Goal: Task Accomplishment & Management: Use online tool/utility

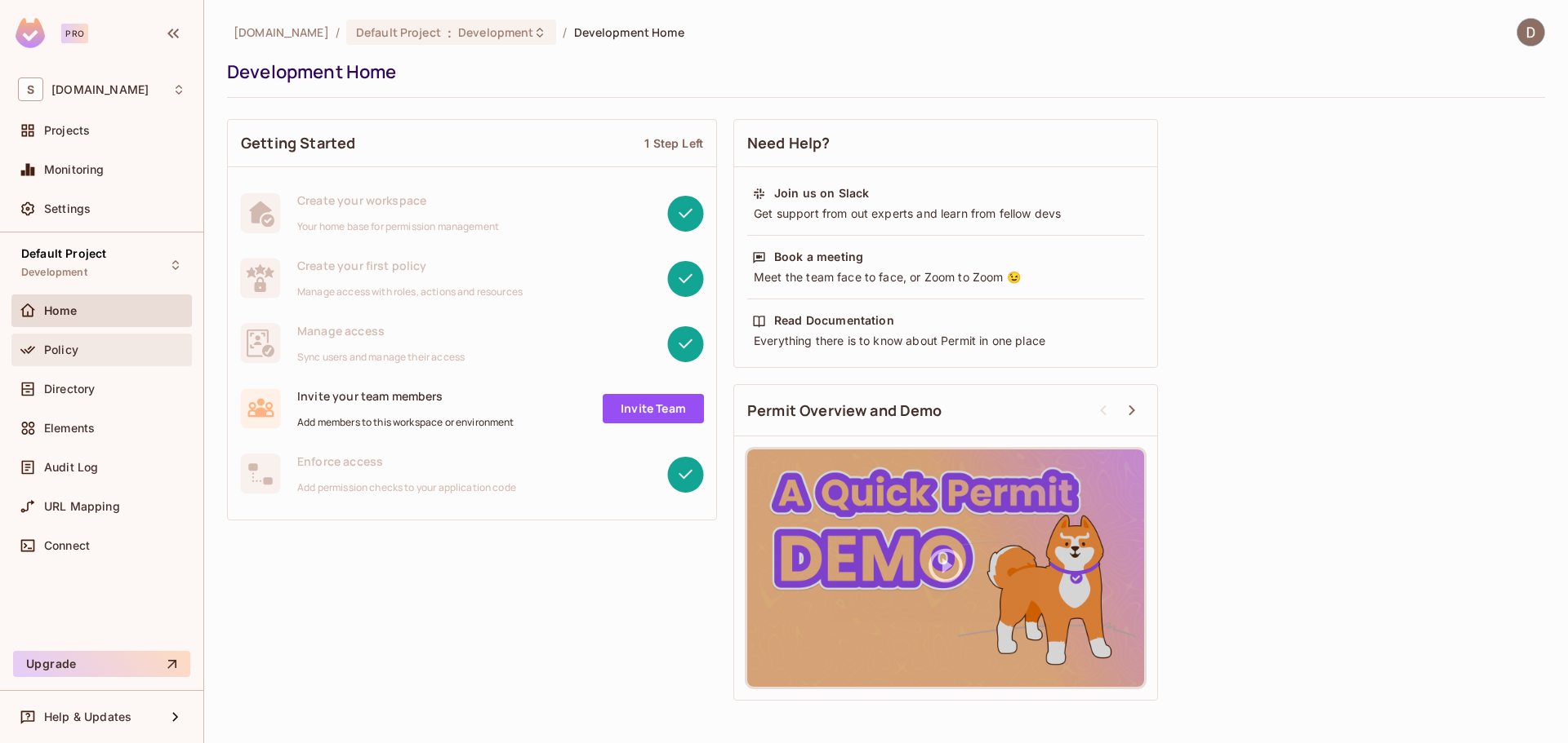
click at [116, 366] on div "Policy" at bounding box center [102, 350] width 181 height 33
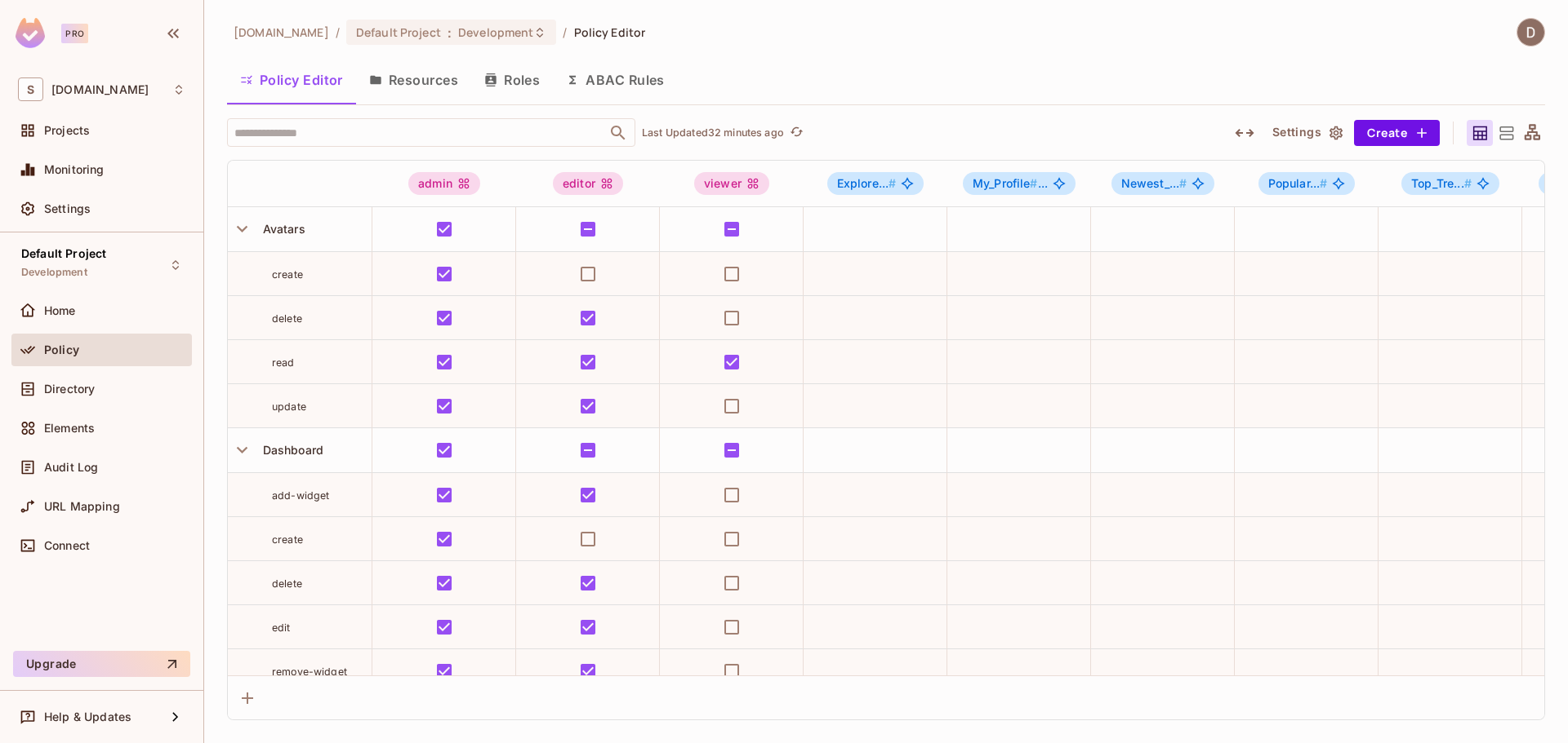
drag, startPoint x: 440, startPoint y: 85, endPoint x: 460, endPoint y: 131, distance: 50.2
click at [443, 82] on button "Resources" at bounding box center [413, 79] width 115 height 41
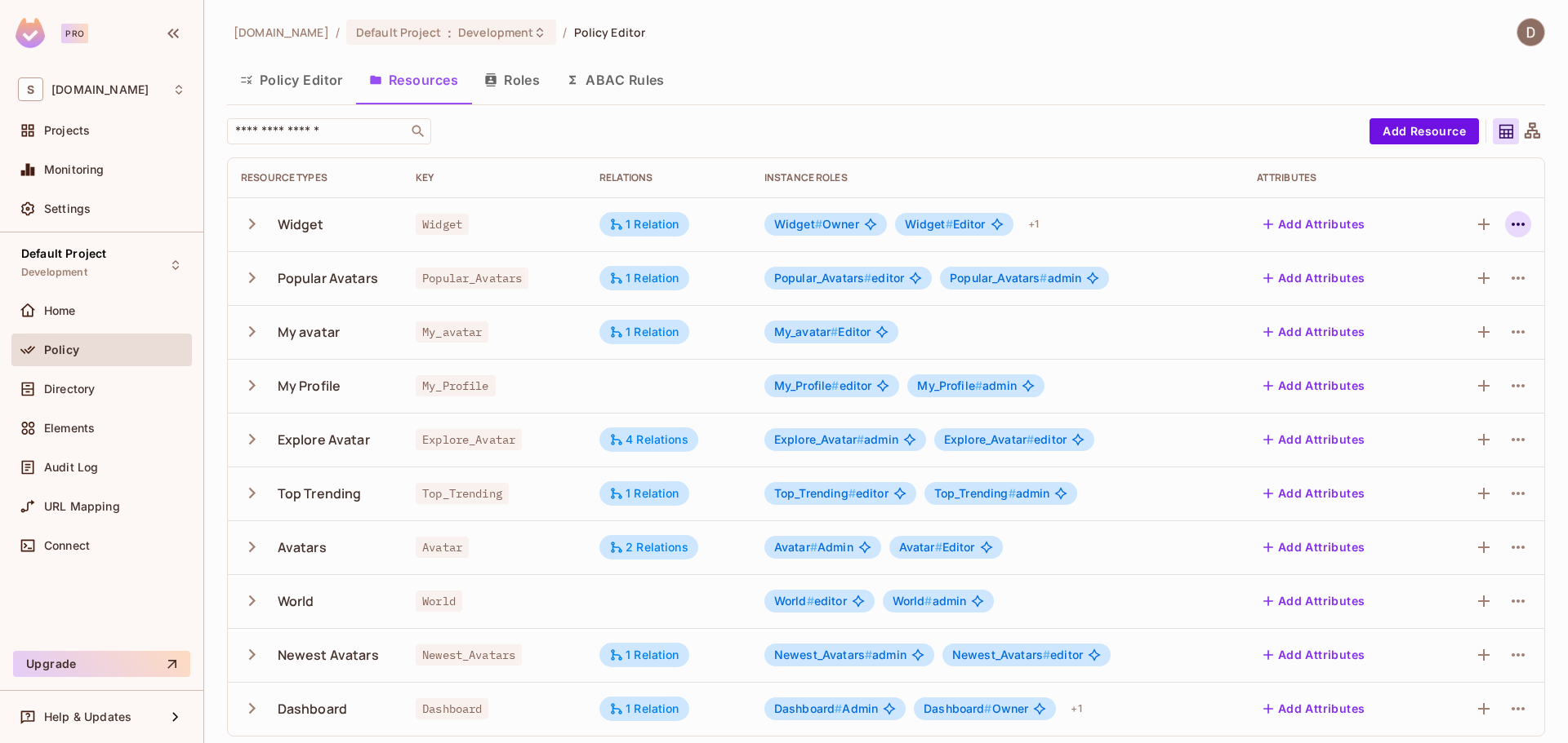
click at [1512, 224] on icon "button" at bounding box center [1518, 223] width 13 height 3
click at [1409, 285] on div "Edit Resource" at bounding box center [1435, 289] width 77 height 17
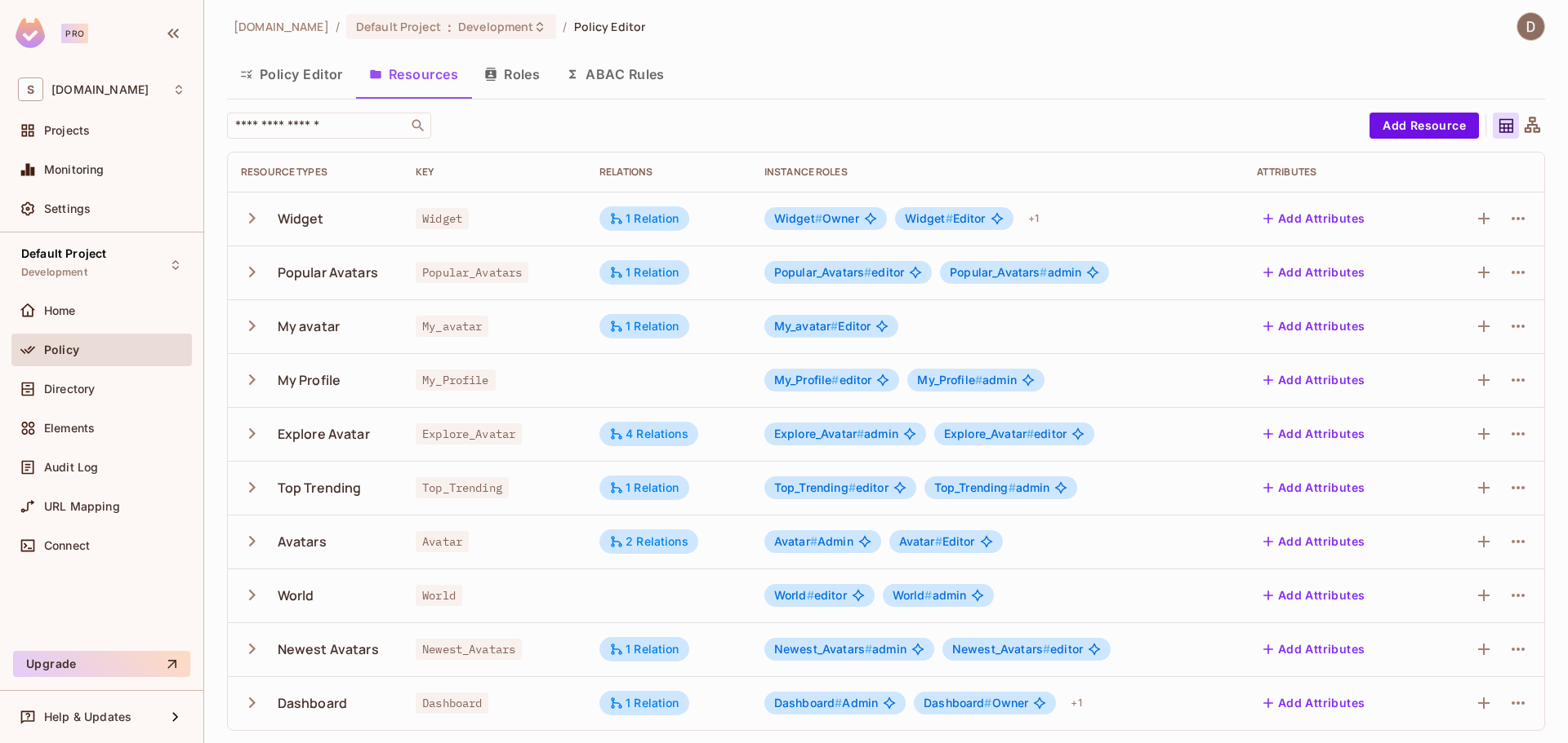
scroll to position [7, 0]
click at [1506, 227] on button "button" at bounding box center [1518, 217] width 26 height 26
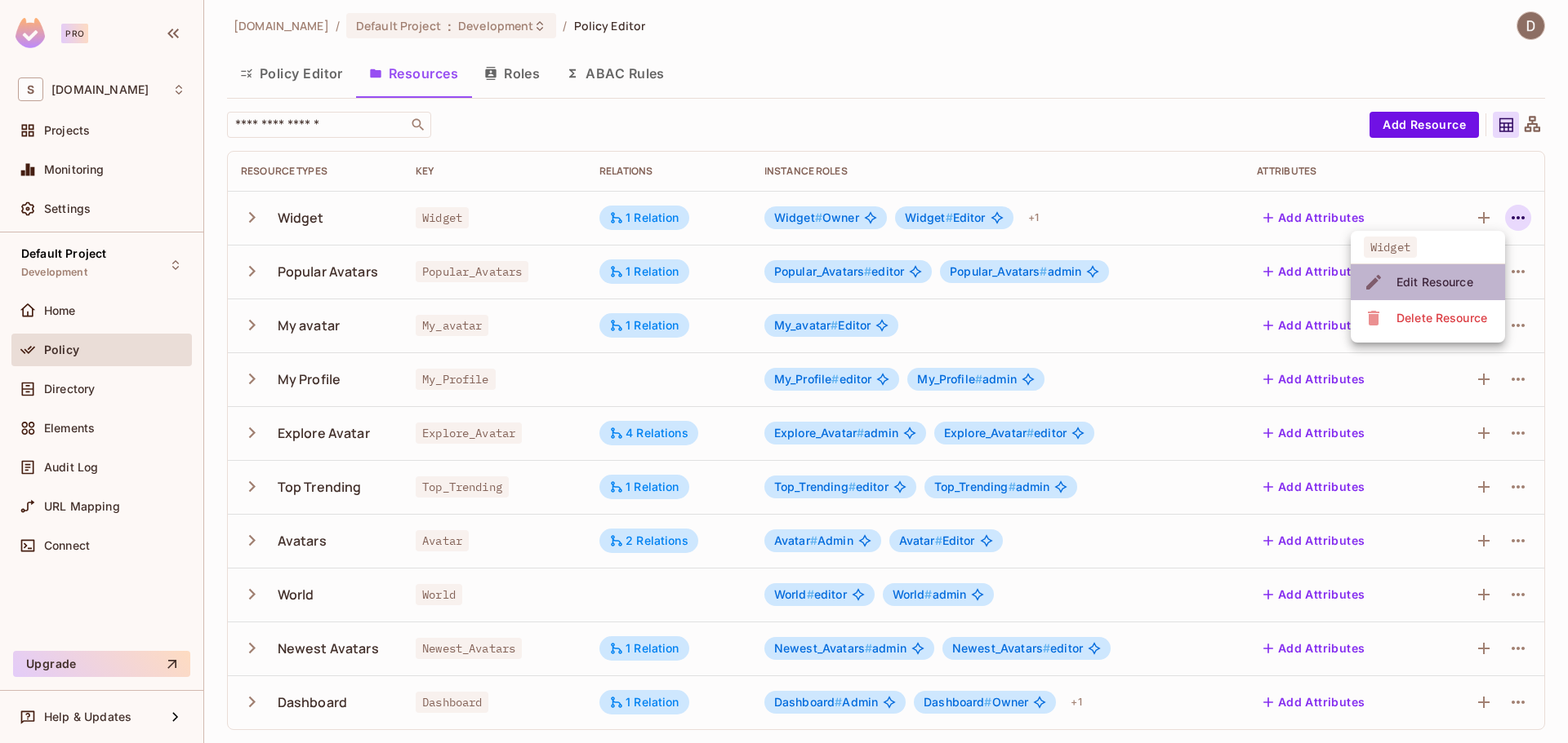
click at [1413, 278] on div "Edit Resource" at bounding box center [1435, 282] width 77 height 17
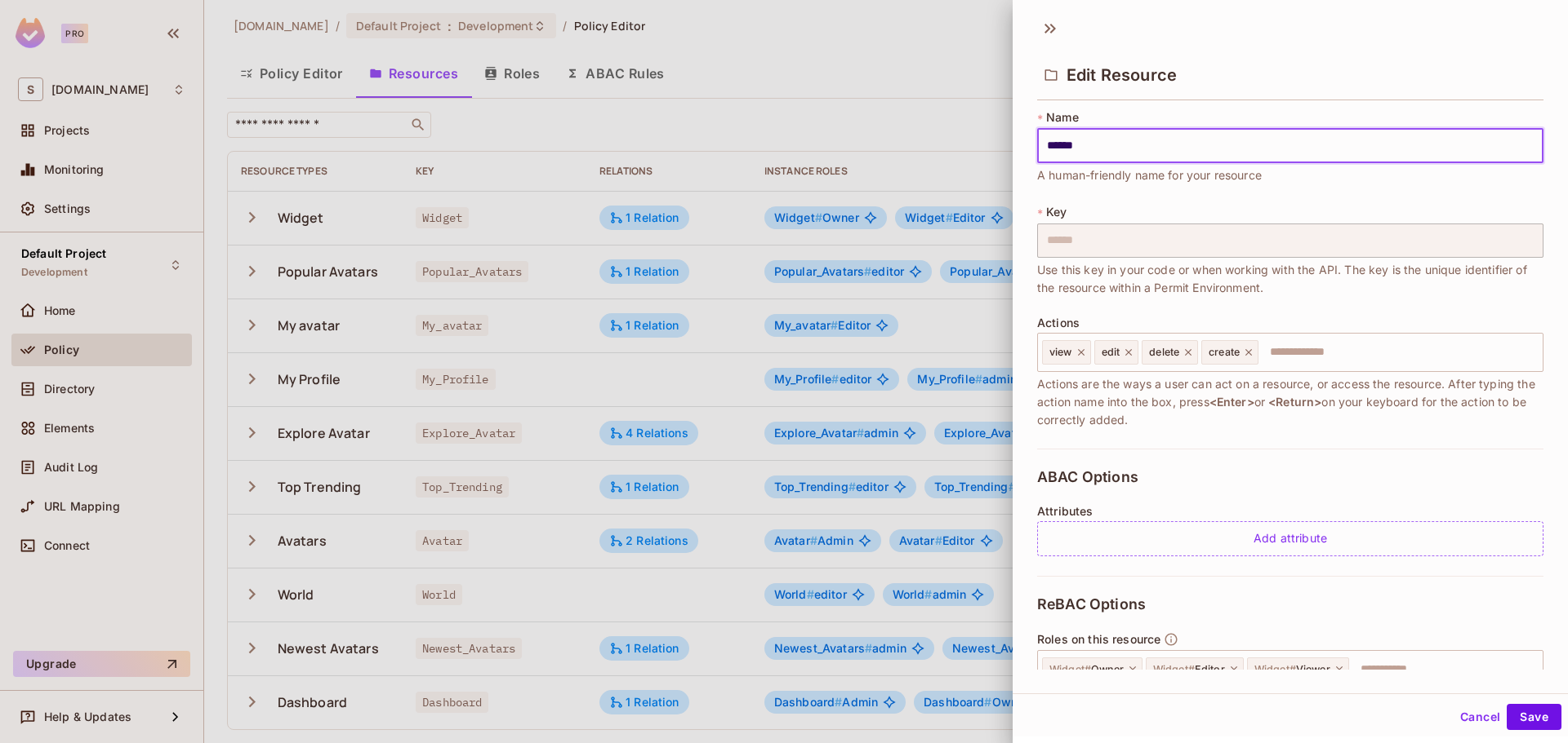
scroll to position [0, 0]
click at [1390, 356] on input "text" at bounding box center [1397, 356] width 276 height 33
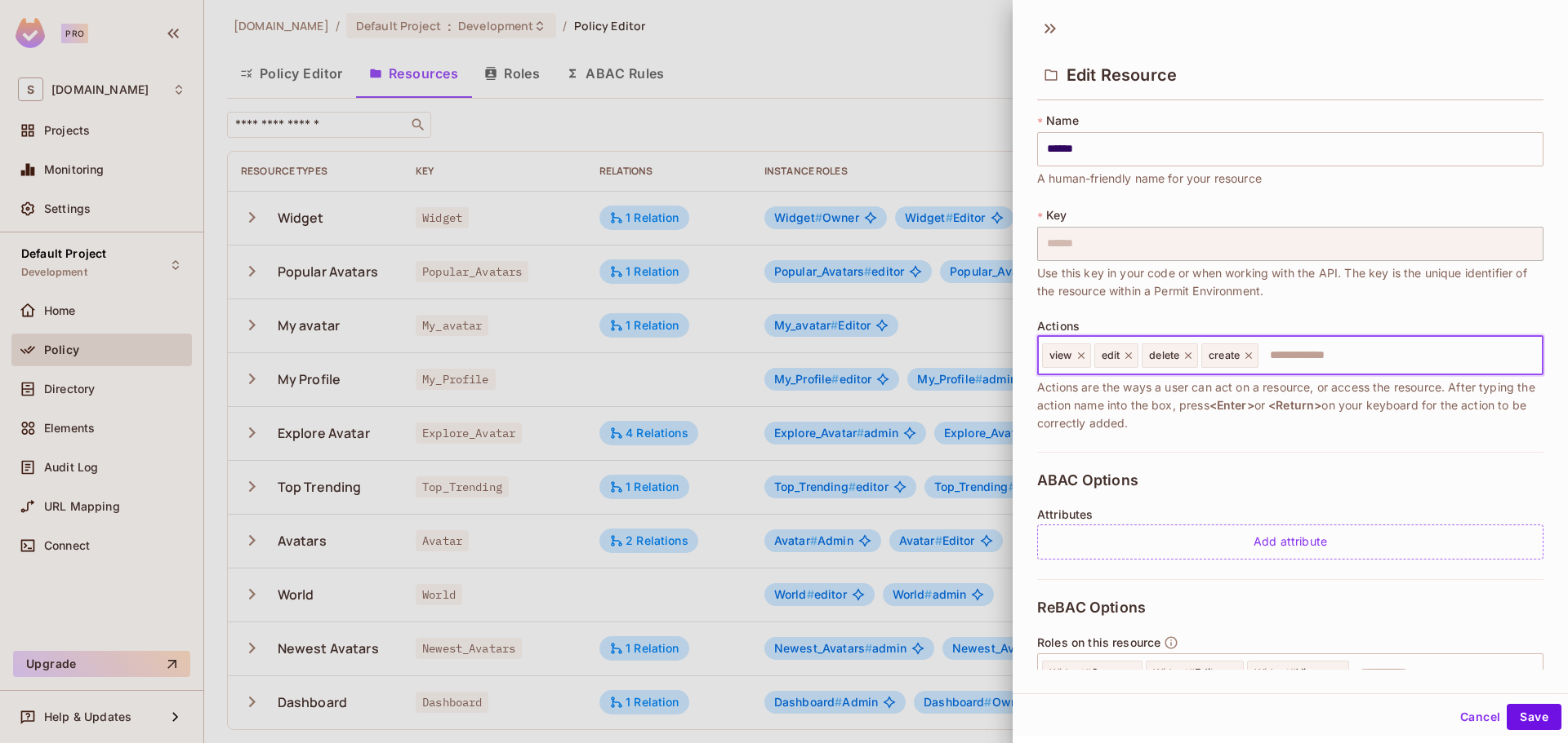
click at [1294, 353] on input "text" at bounding box center [1397, 356] width 276 height 33
click at [1233, 355] on span "create" at bounding box center [1223, 355] width 31 height 13
click at [1269, 354] on input "text" at bounding box center [1397, 356] width 276 height 33
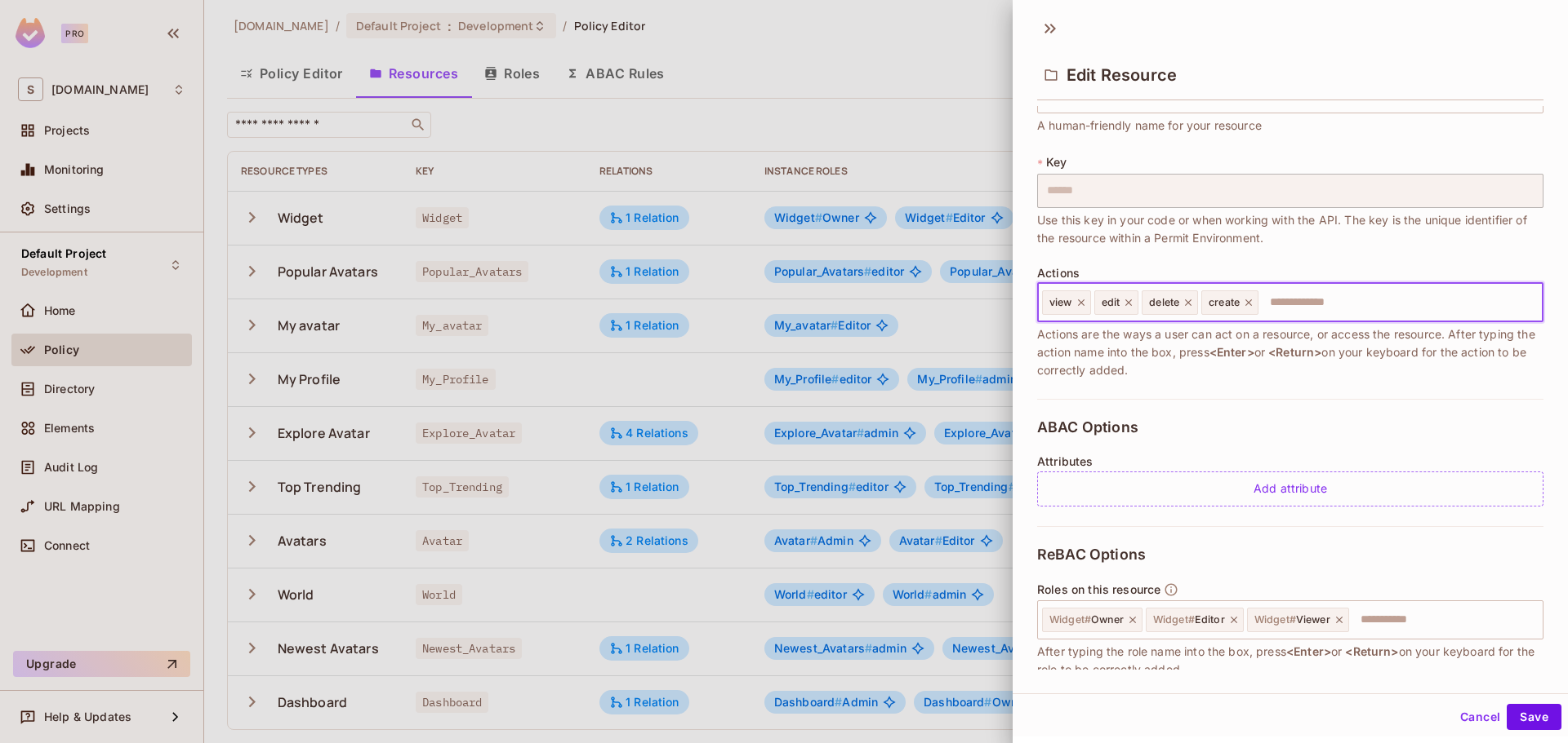
scroll to position [82, 0]
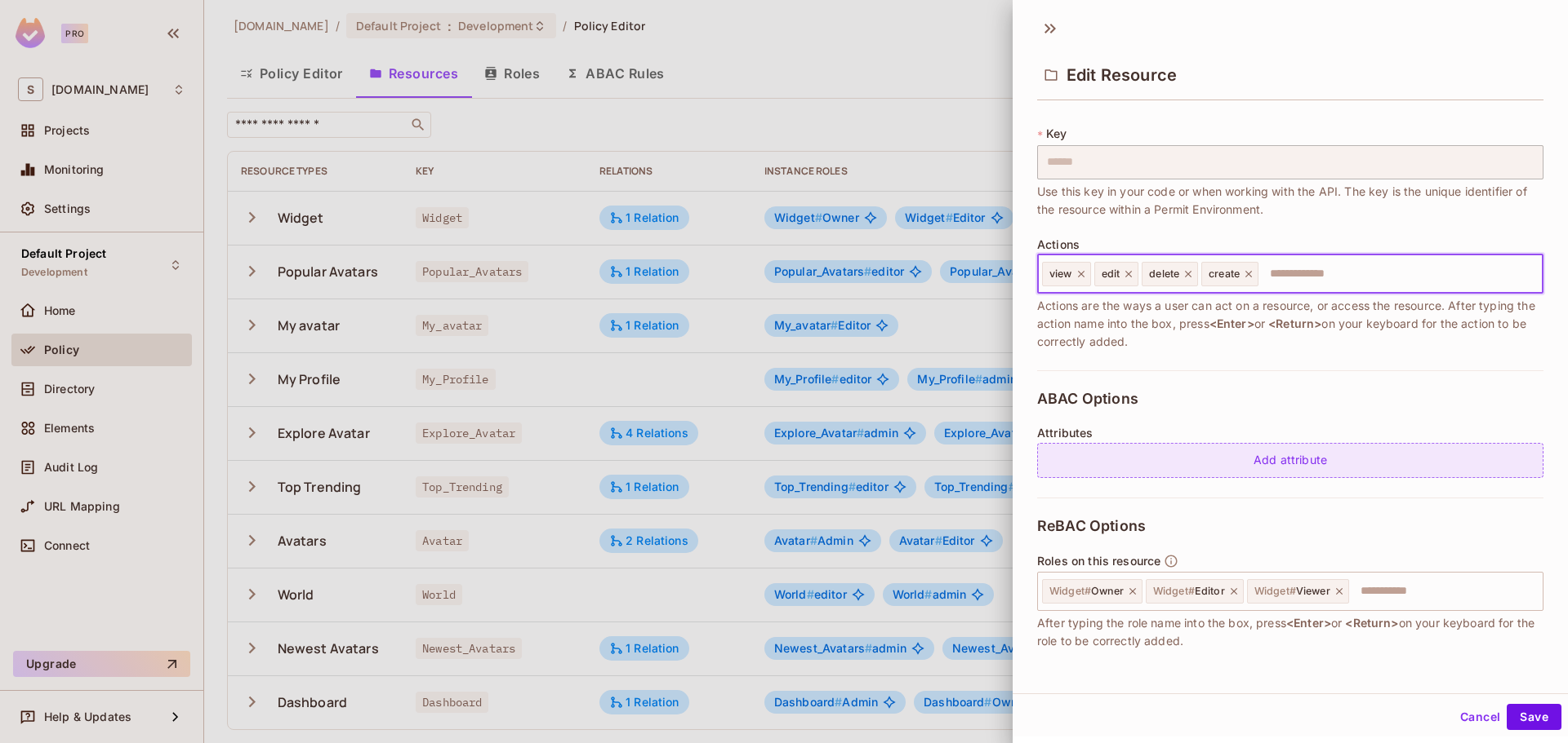
click at [1280, 466] on div "Add attribute" at bounding box center [1290, 460] width 506 height 36
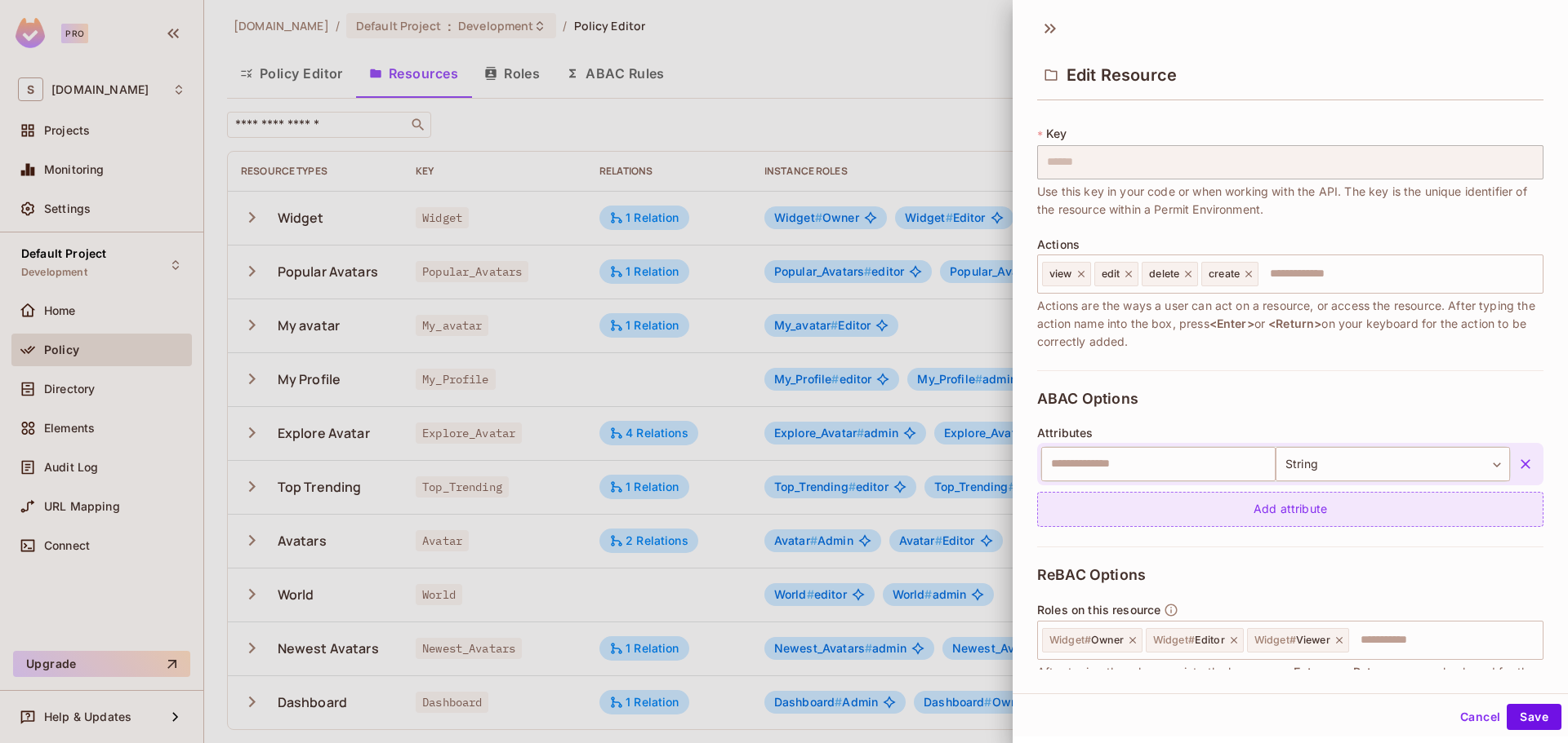
drag, startPoint x: 1498, startPoint y: 462, endPoint x: 1419, endPoint y: 444, distance: 81.0
click at [1517, 462] on icon "button" at bounding box center [1524, 464] width 17 height 17
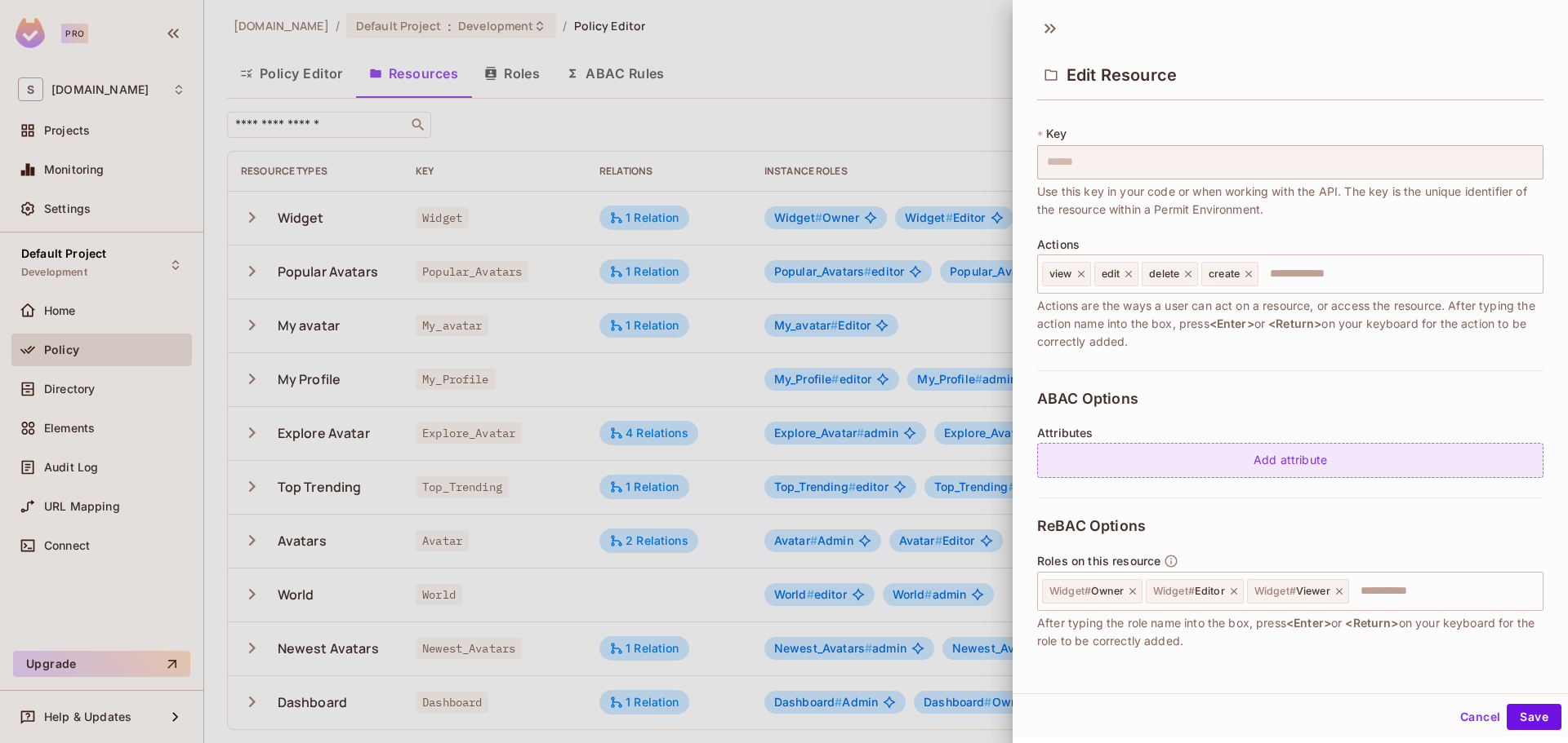
click at [1175, 459] on div "Add attribute" at bounding box center [1290, 460] width 506 height 36
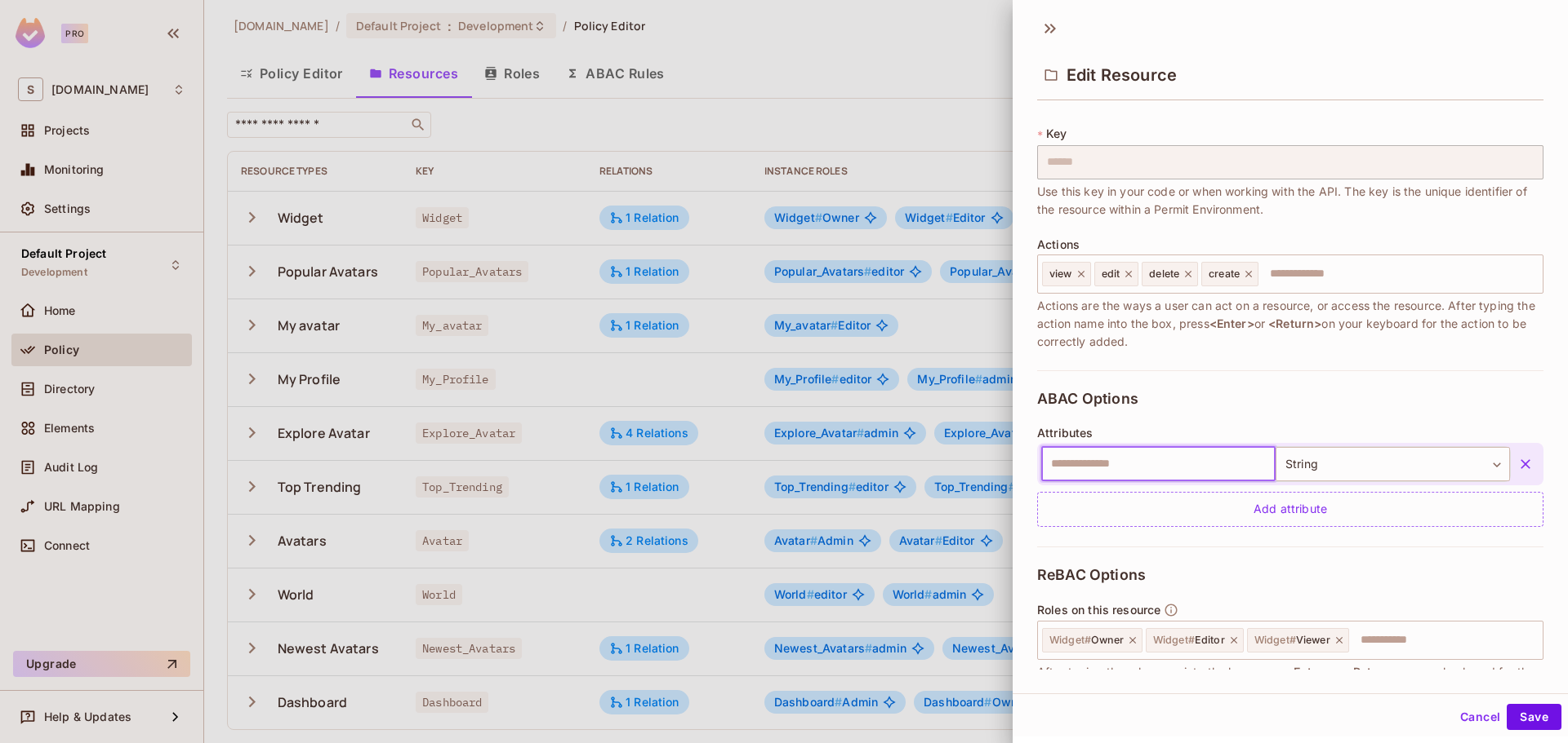
drag, startPoint x: 1107, startPoint y: 463, endPoint x: 1148, endPoint y: 461, distance: 41.0
click at [1108, 463] on input "text" at bounding box center [1158, 464] width 234 height 35
click at [1270, 460] on body "Pro S savameta.com Projects Monitoring Settings Default Project Development Hom…" at bounding box center [784, 372] width 1568 height 743
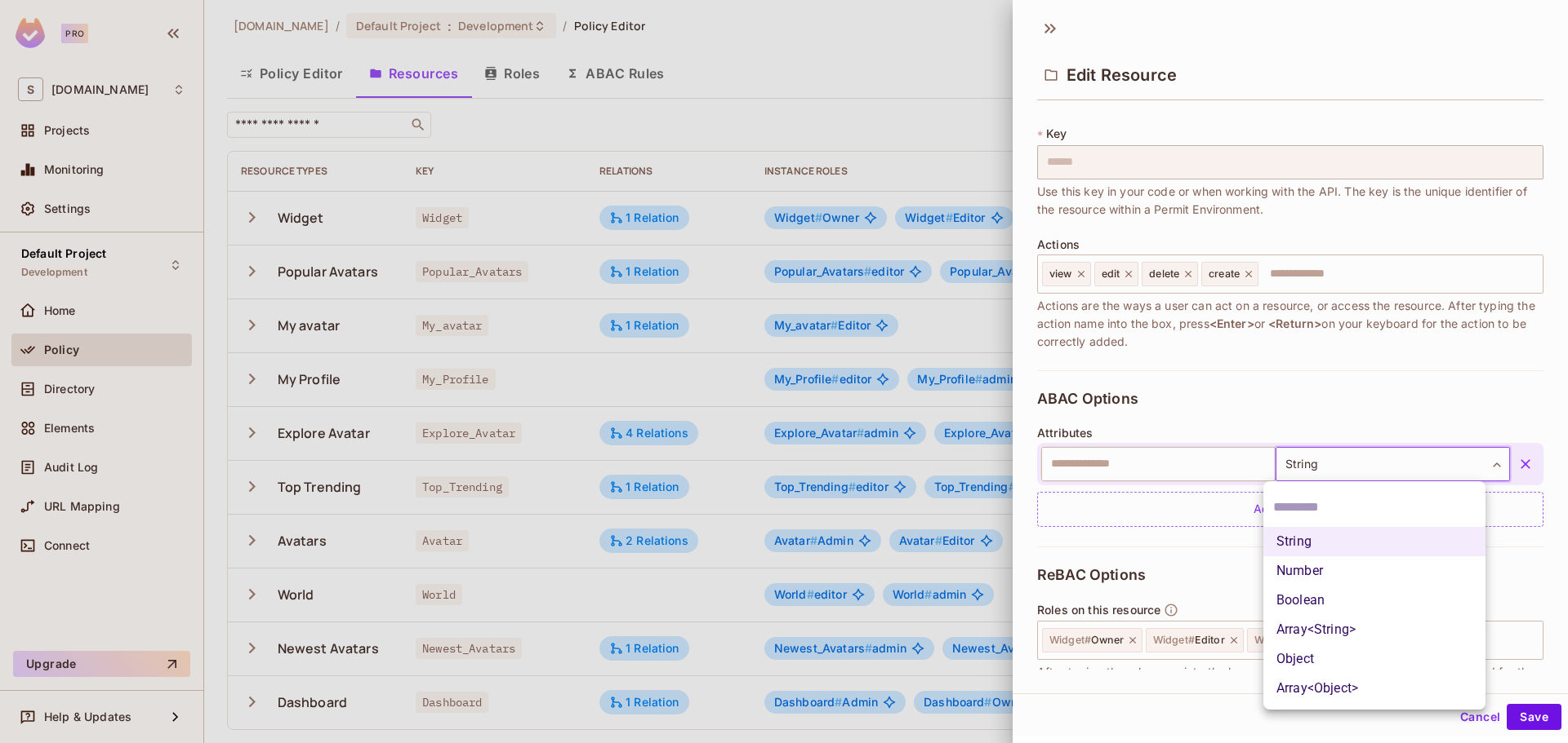
click at [1289, 464] on div at bounding box center [784, 372] width 1568 height 743
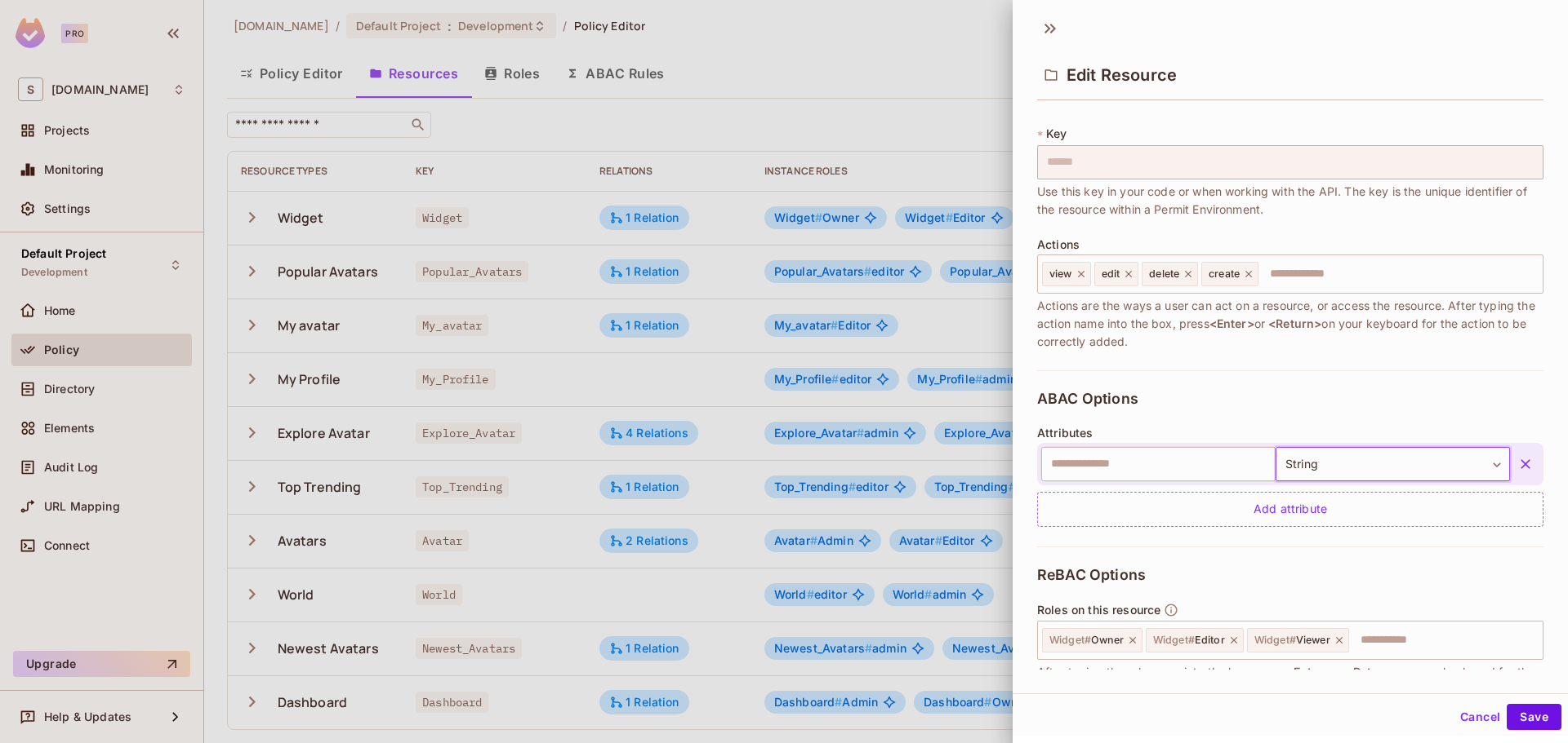
click at [1156, 469] on div "String Number Boolean Array<String> Object Array<Object>" at bounding box center [784, 372] width 1568 height 743
click at [1162, 469] on input "text" at bounding box center [1158, 464] width 234 height 35
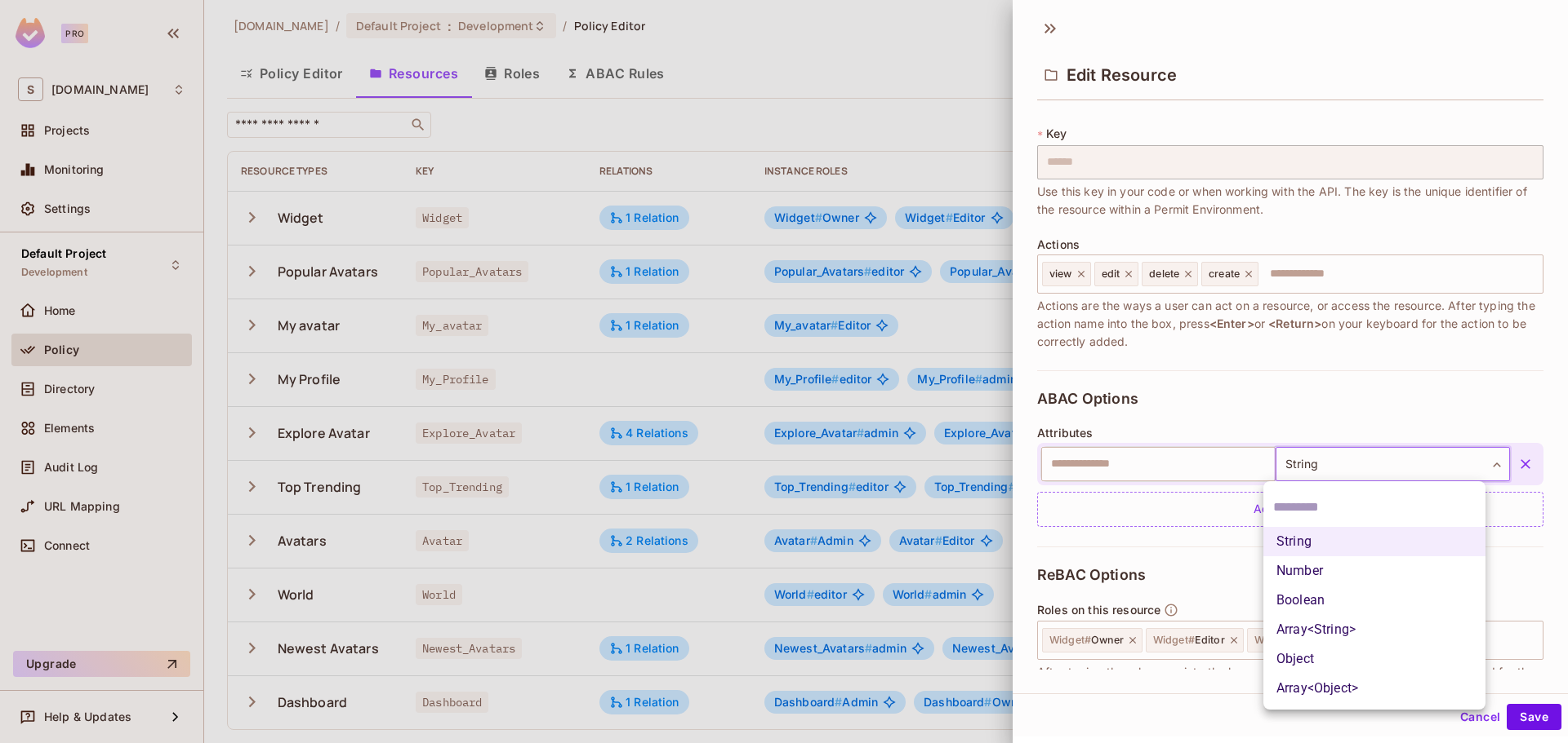
click at [1370, 473] on body "Pro S savameta.com Projects Monitoring Settings Default Project Development Hom…" at bounding box center [784, 372] width 1568 height 743
click at [1365, 471] on div at bounding box center [784, 372] width 1568 height 743
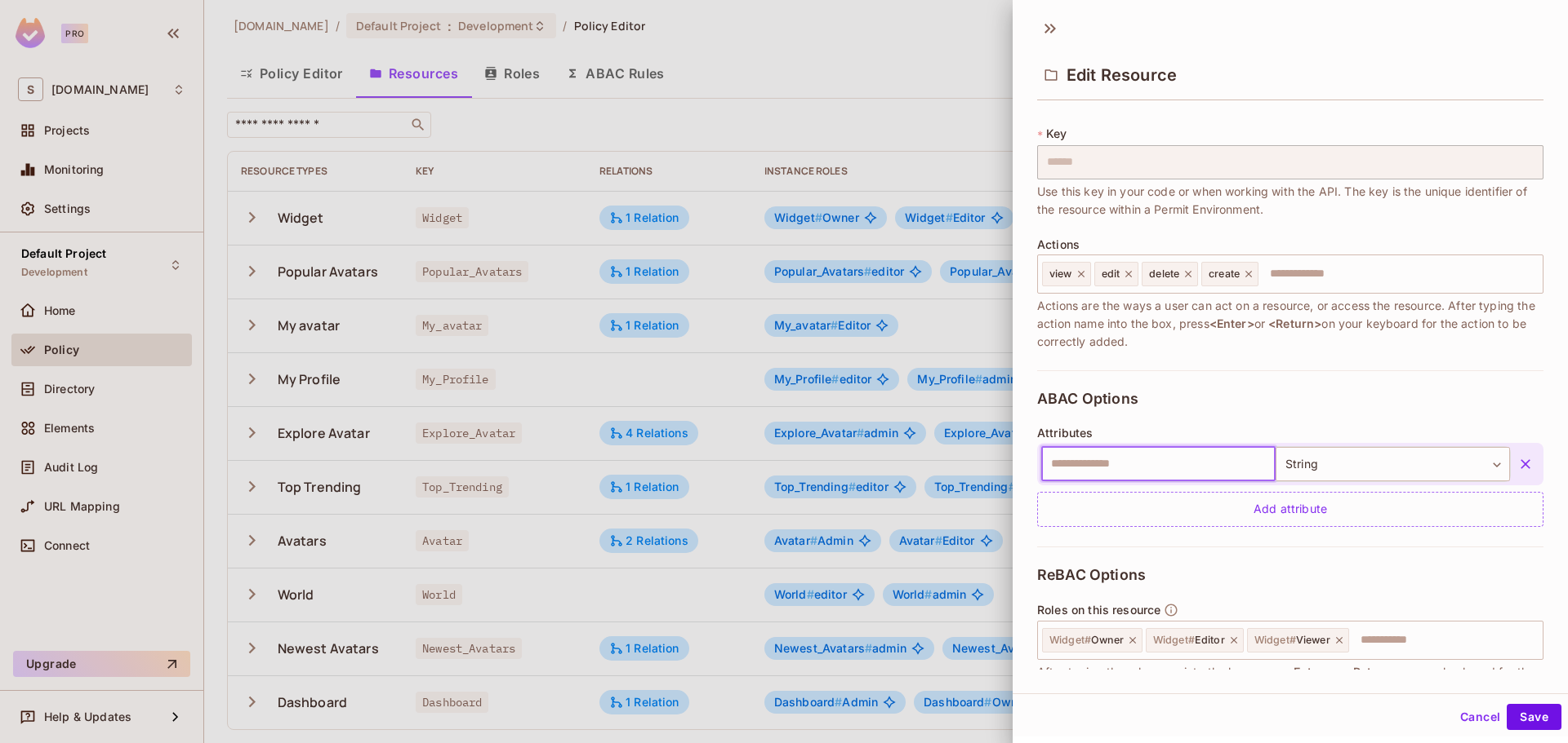
click at [1210, 472] on input "text" at bounding box center [1158, 464] width 234 height 35
click at [1204, 468] on input "text" at bounding box center [1158, 464] width 234 height 35
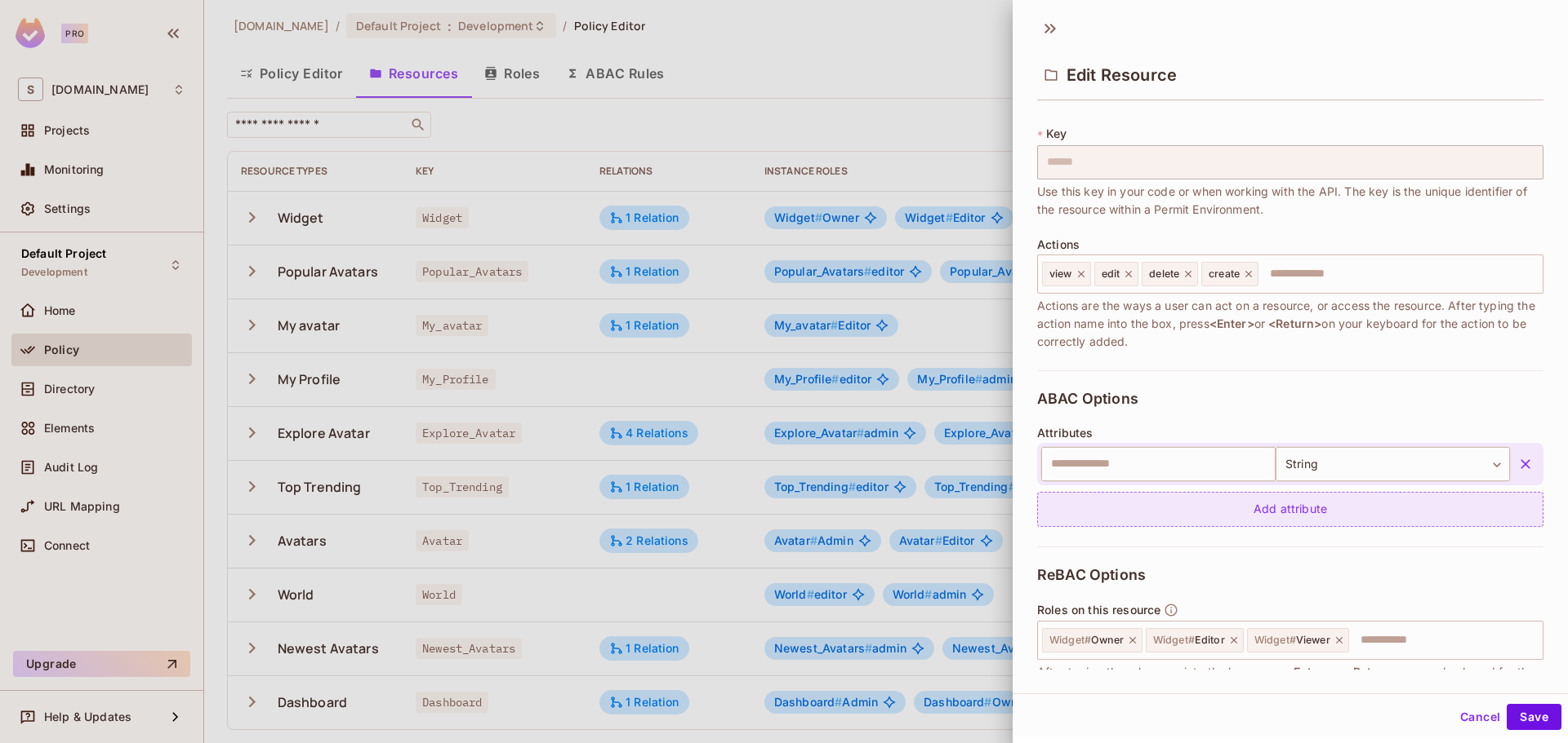
click at [1263, 505] on div "Add attribute" at bounding box center [1290, 510] width 506 height 36
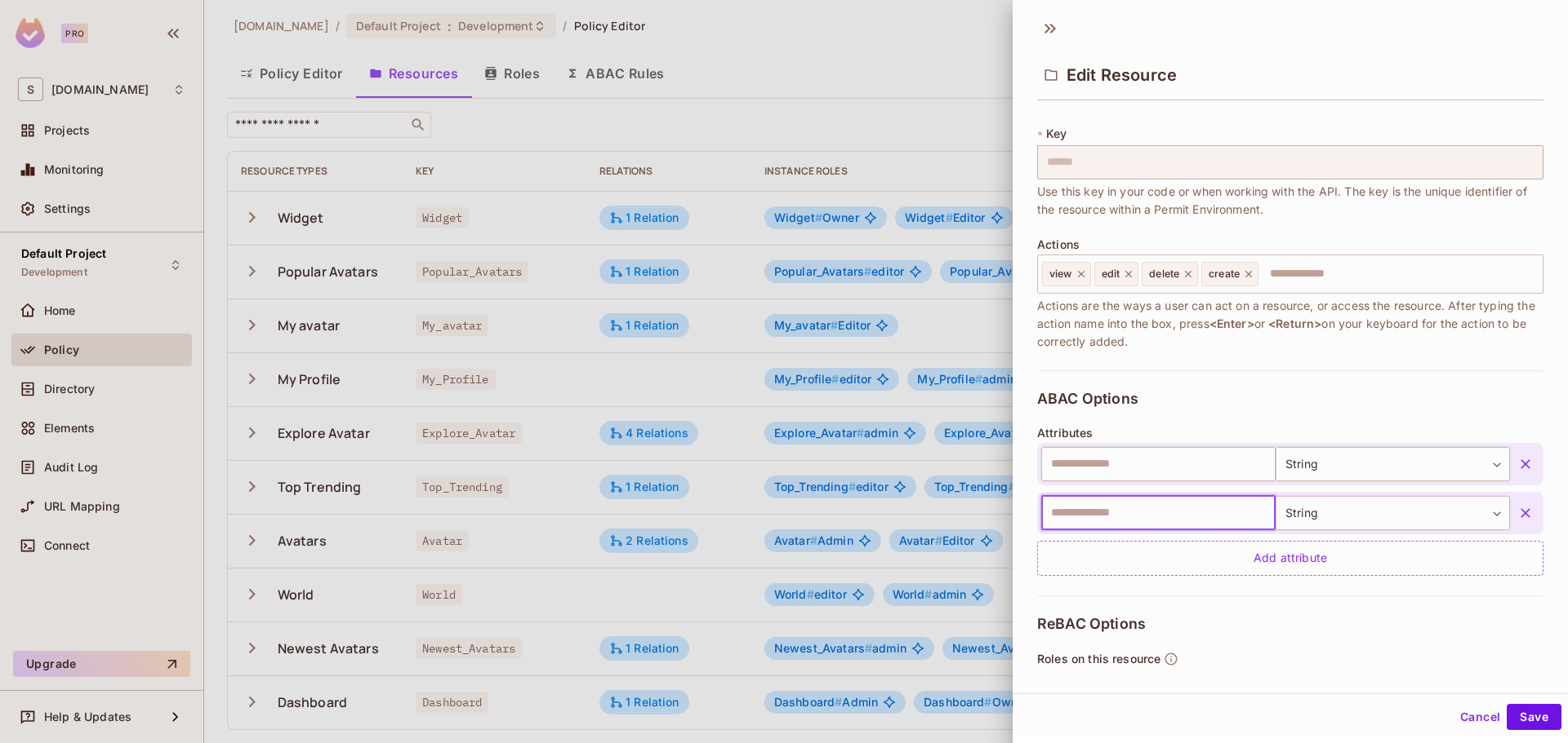
click at [1521, 510] on icon "button" at bounding box center [1525, 513] width 10 height 10
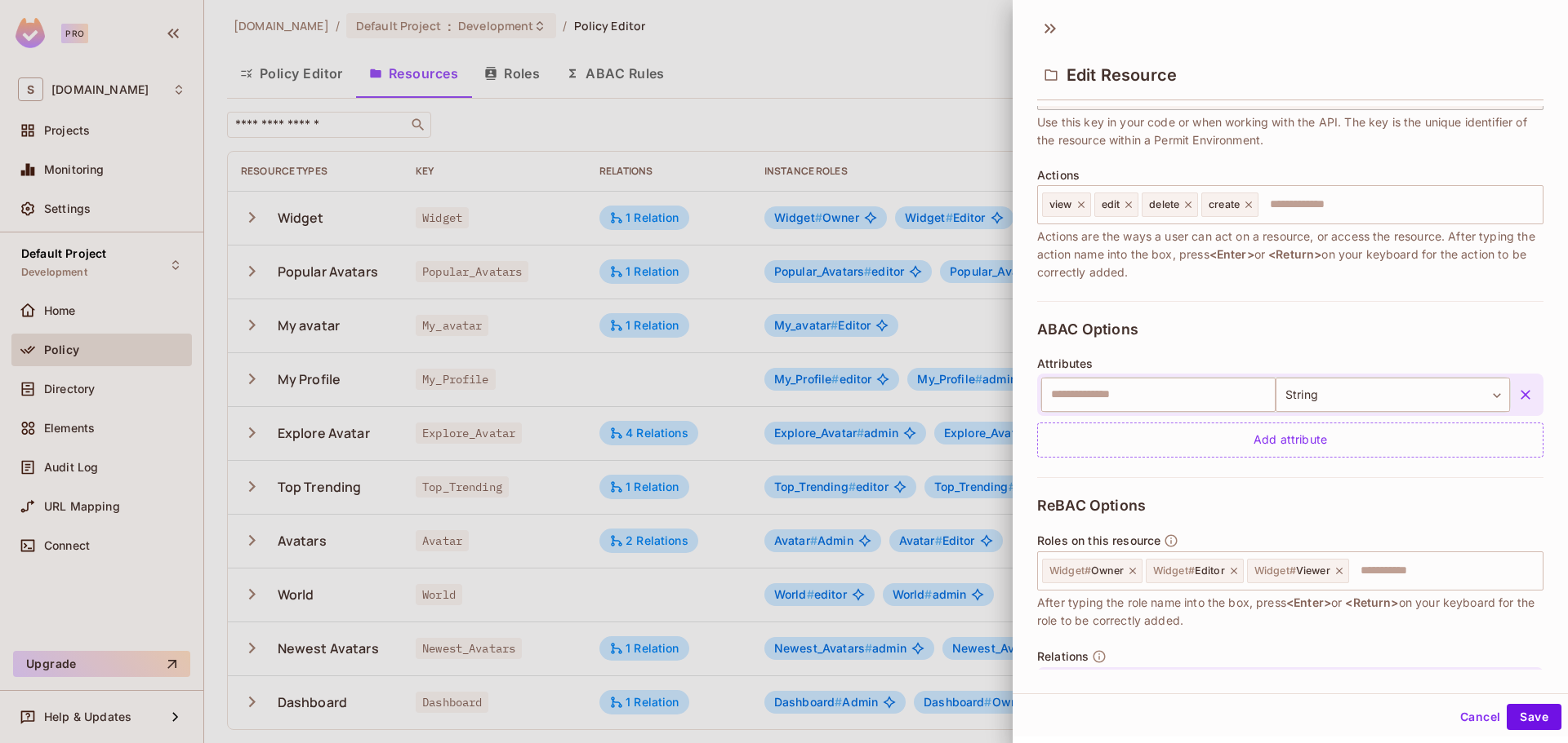
scroll to position [245, 0]
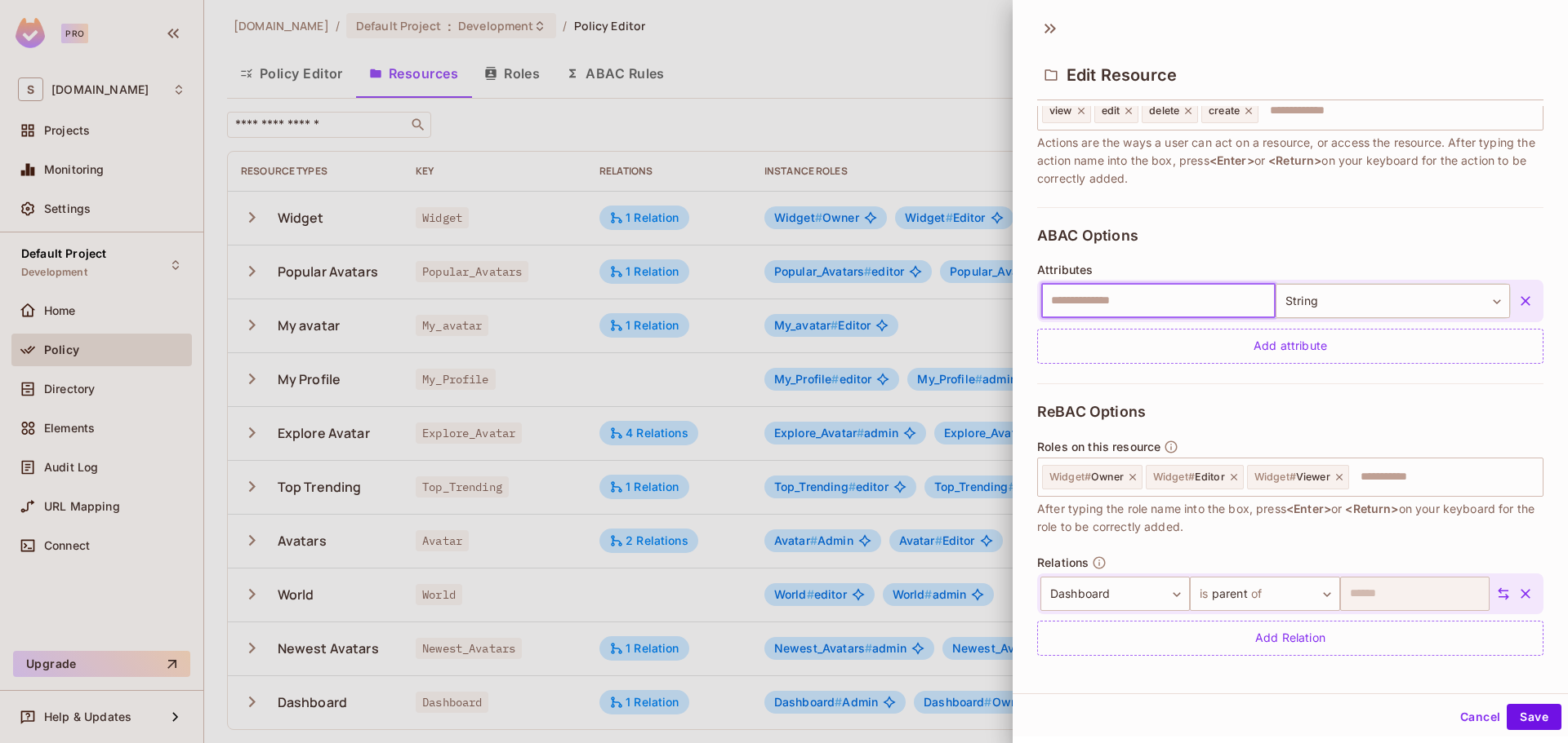
click at [1149, 288] on input "text" at bounding box center [1158, 300] width 234 height 35
click at [1123, 289] on input "text" at bounding box center [1158, 300] width 234 height 35
click at [1115, 268] on div "Attributes ​ String ****** ​ Add attribute" at bounding box center [1290, 314] width 506 height 101
click at [1342, 285] on body "Pro S savameta.com Projects Monitoring Settings Default Project Development Hom…" at bounding box center [784, 372] width 1568 height 743
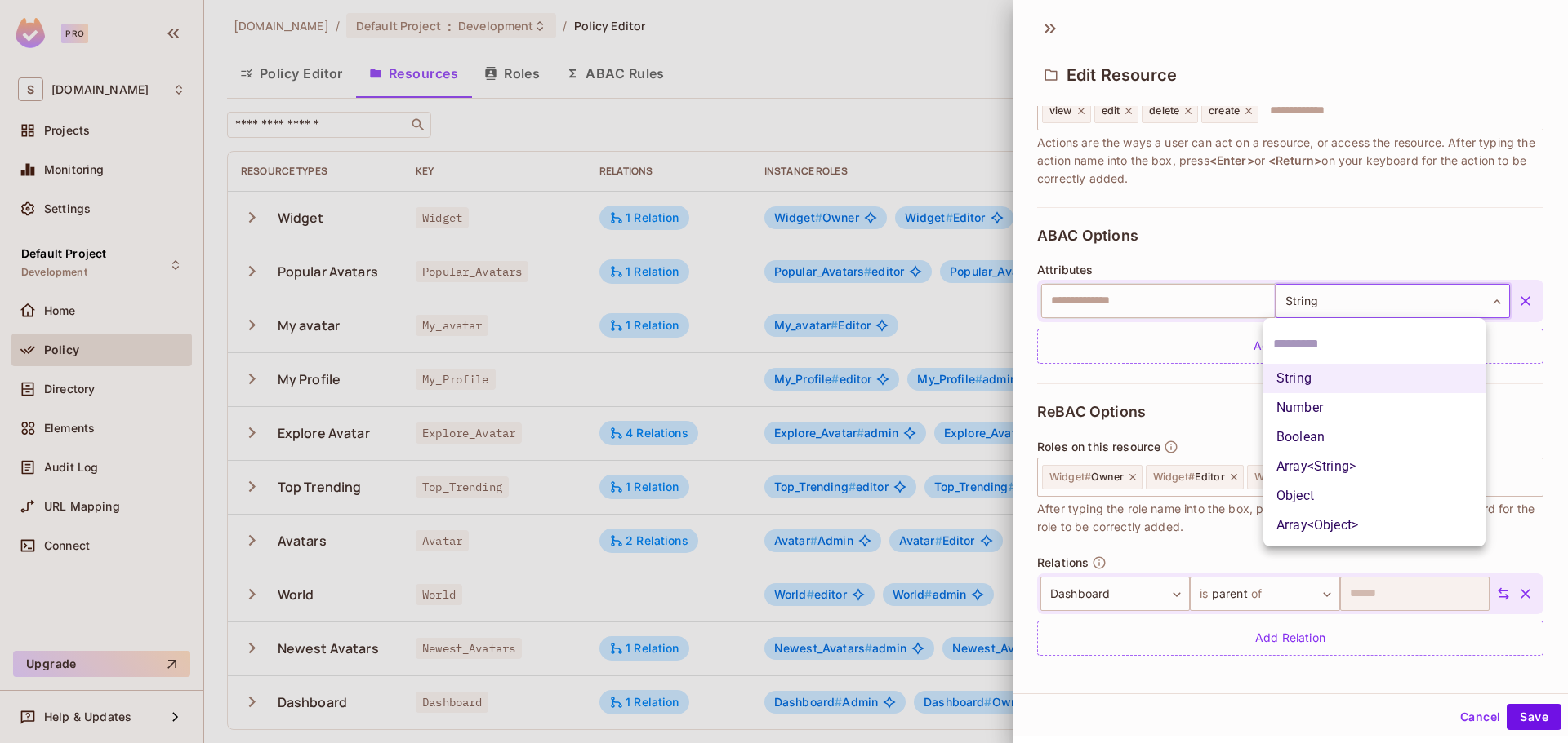
click at [1357, 319] on ul "String Number Boolean Array<String> Object Array<Object>" at bounding box center [1374, 432] width 222 height 228
click at [1251, 418] on div at bounding box center [784, 372] width 1568 height 743
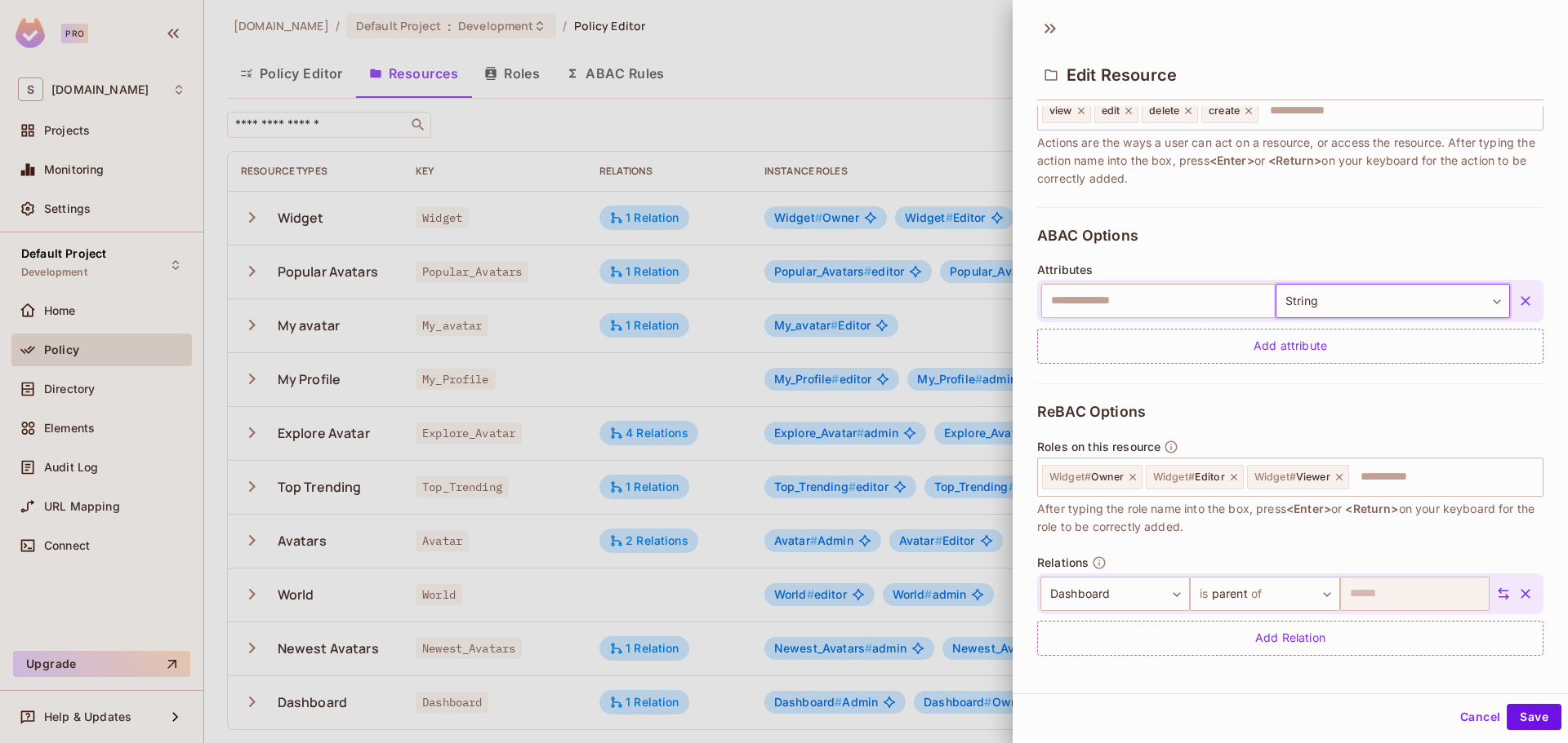
scroll to position [251, 0]
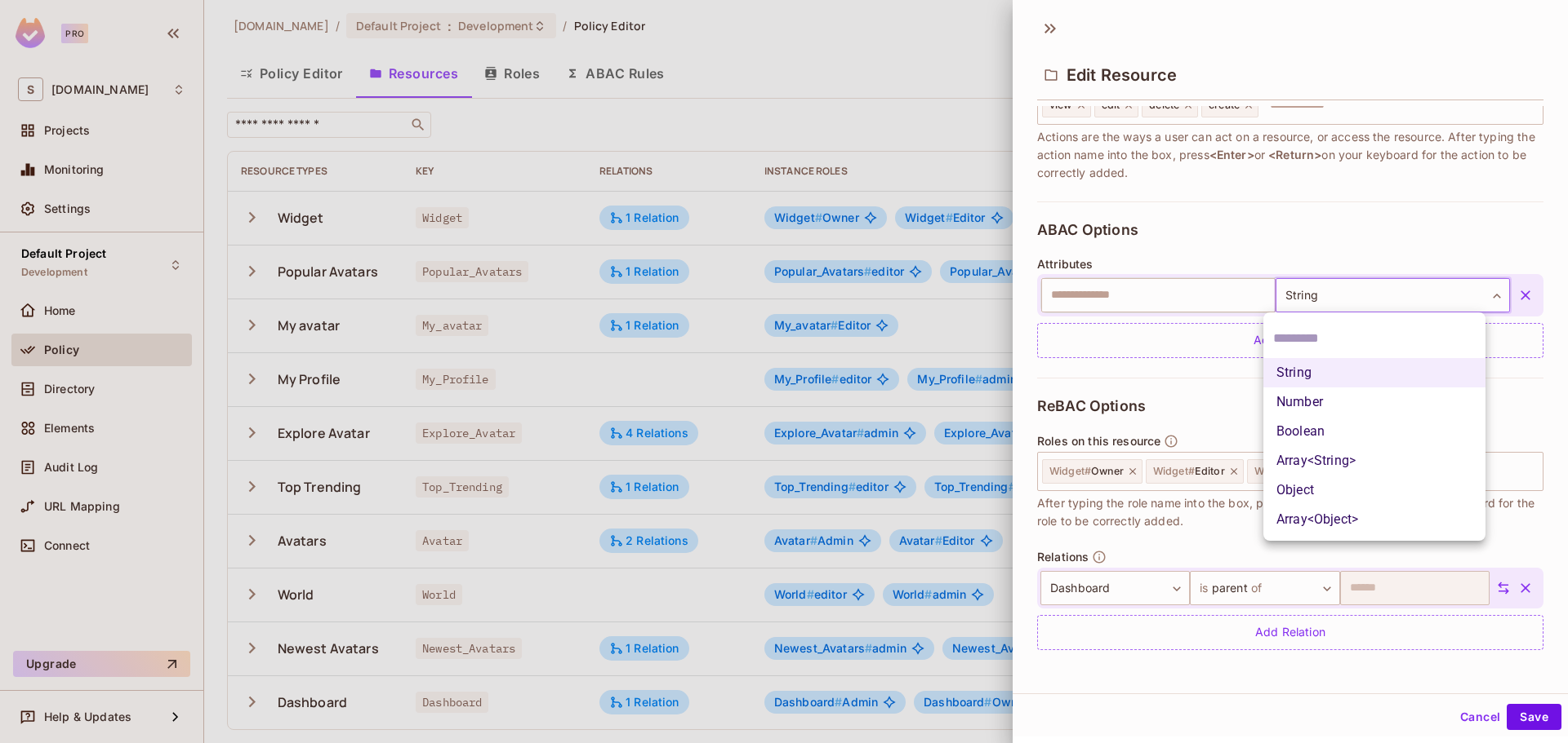
click at [1366, 299] on body "Pro S savameta.com Projects Monitoring Settings Default Project Development Hom…" at bounding box center [784, 372] width 1568 height 743
click at [1376, 295] on div at bounding box center [784, 372] width 1568 height 743
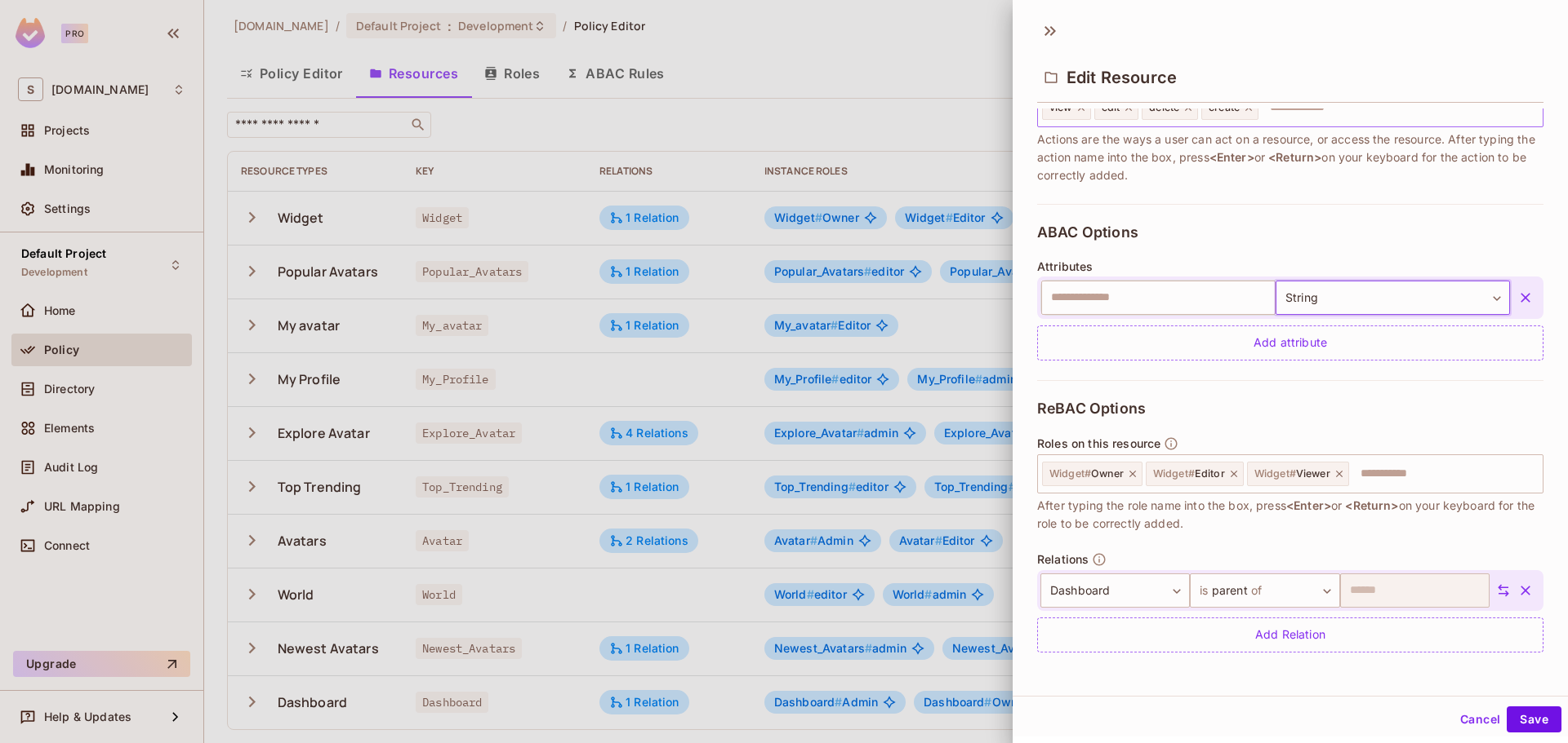
scroll to position [169, 0]
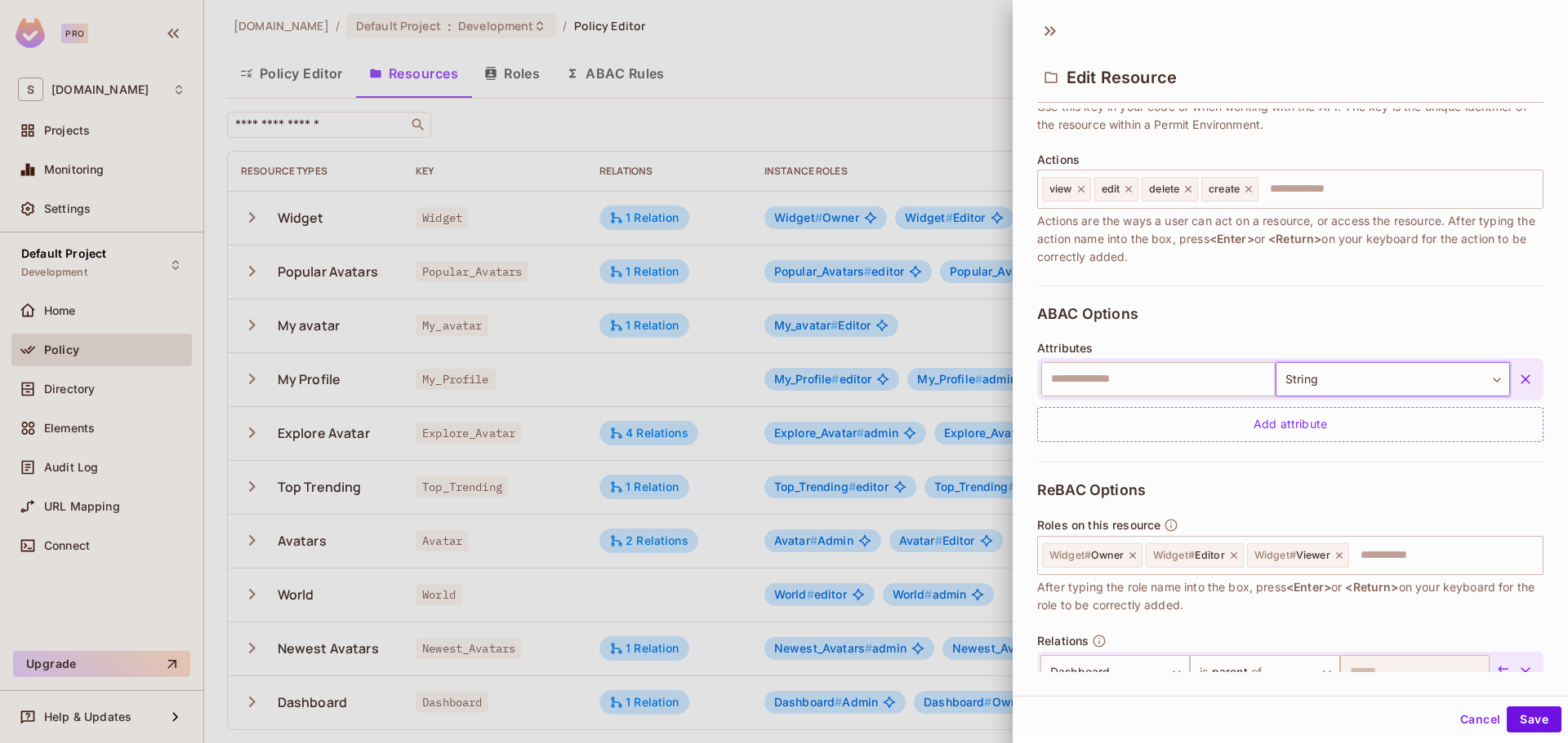
click at [1354, 374] on body "Pro S savameta.com Projects Monitoring Settings Default Project Development Hom…" at bounding box center [784, 372] width 1568 height 743
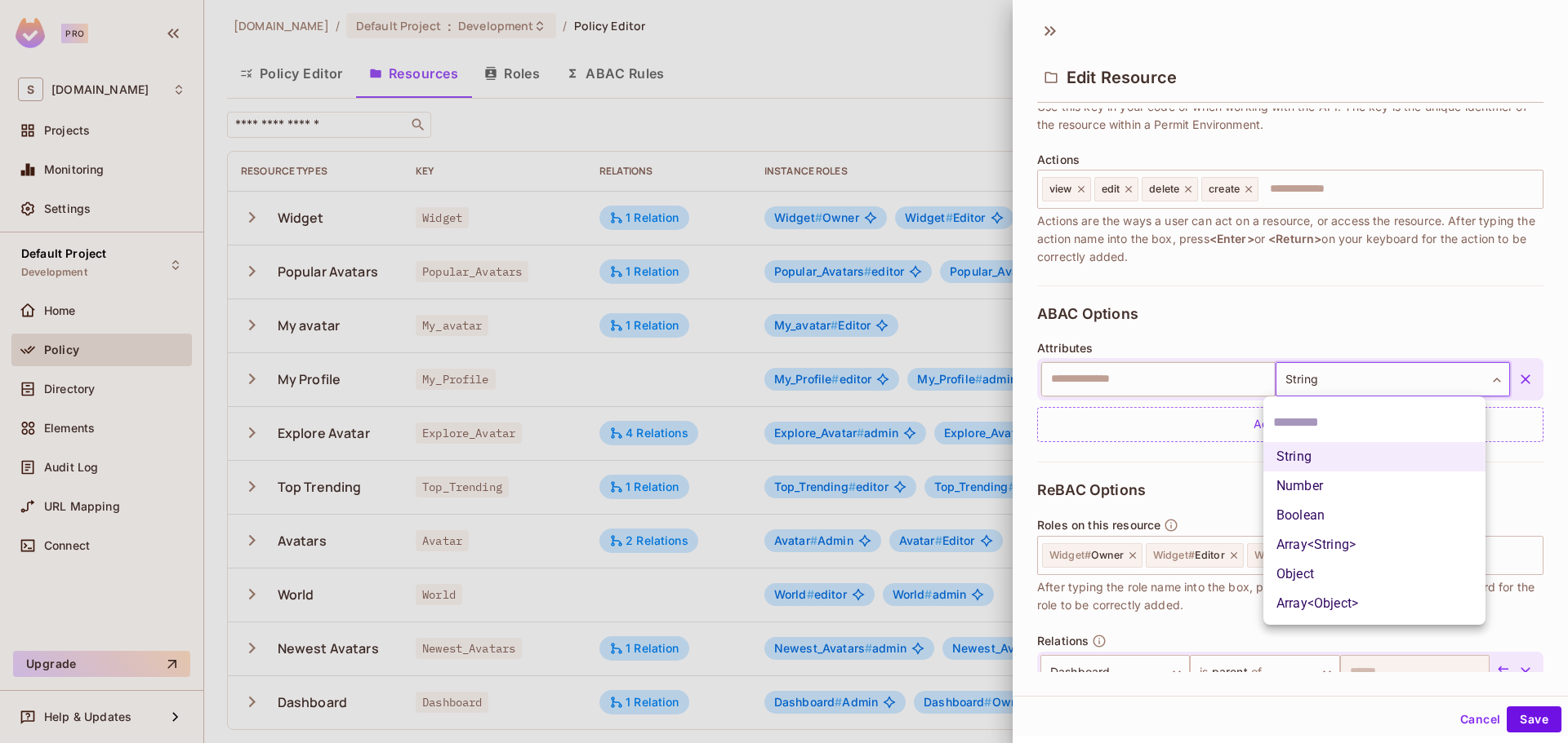
drag, startPoint x: 1212, startPoint y: 456, endPoint x: 846, endPoint y: 194, distance: 450.1
click at [1211, 456] on div at bounding box center [784, 372] width 1568 height 743
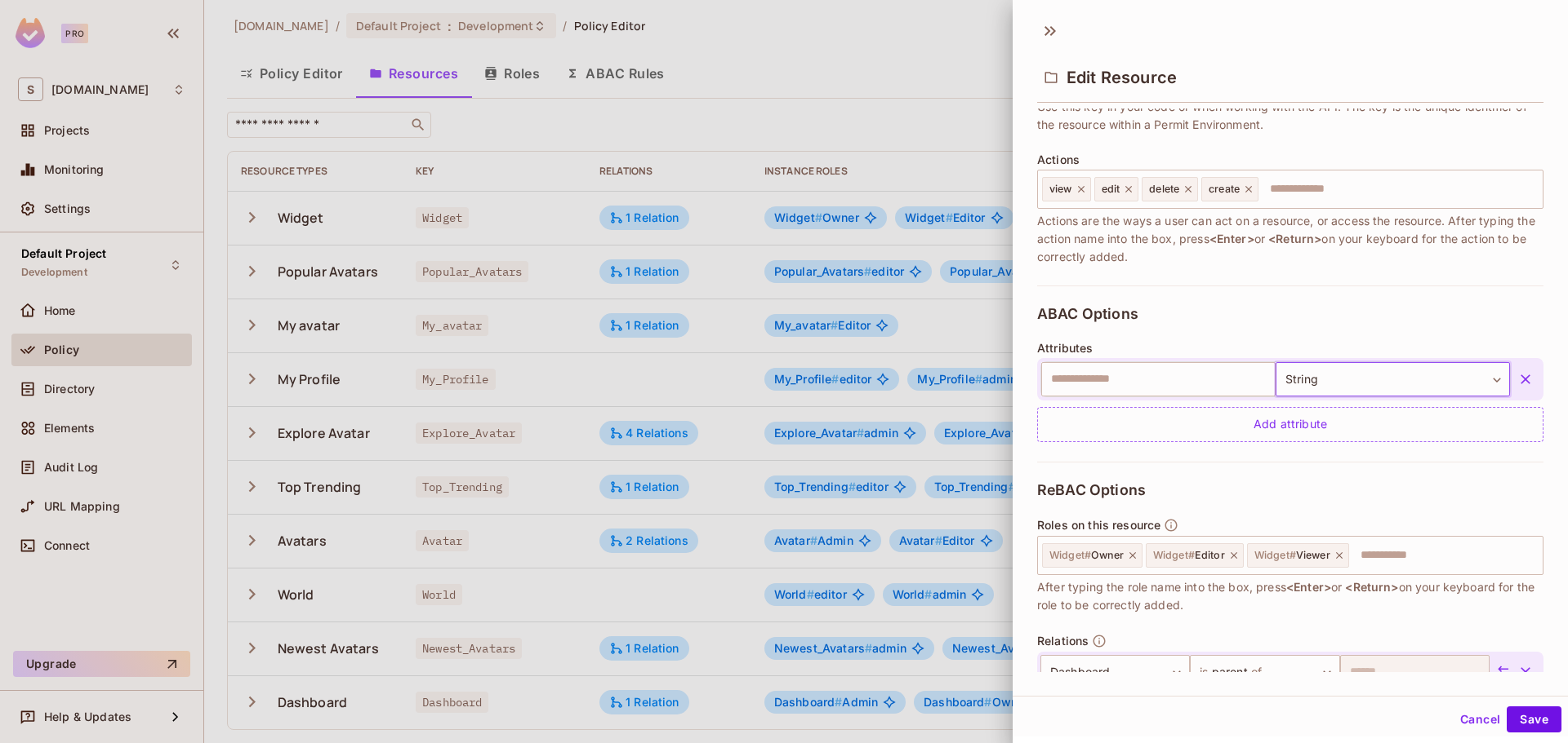
click at [803, 120] on div at bounding box center [784, 372] width 1568 height 743
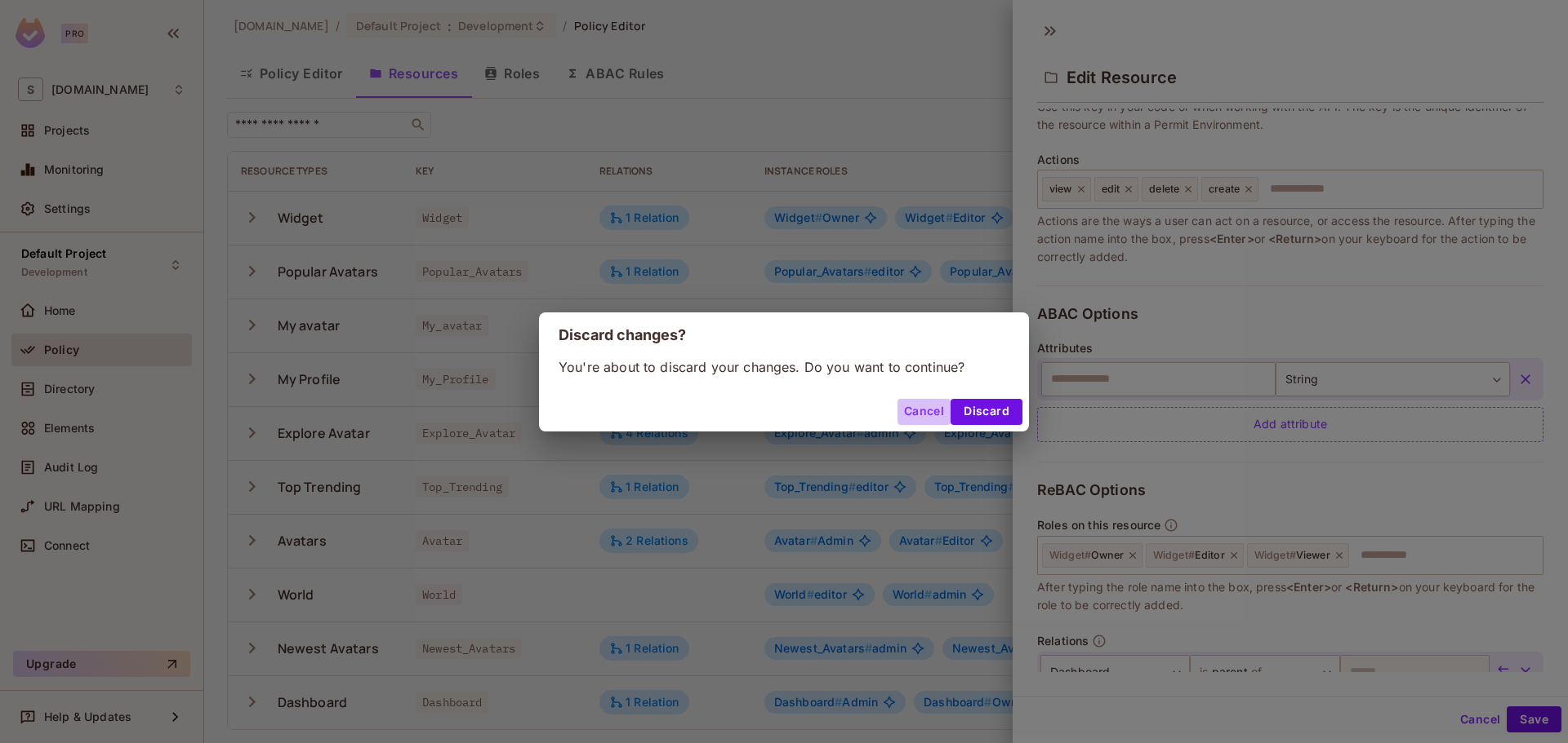
click at [924, 416] on button "Cancel" at bounding box center [924, 412] width 53 height 26
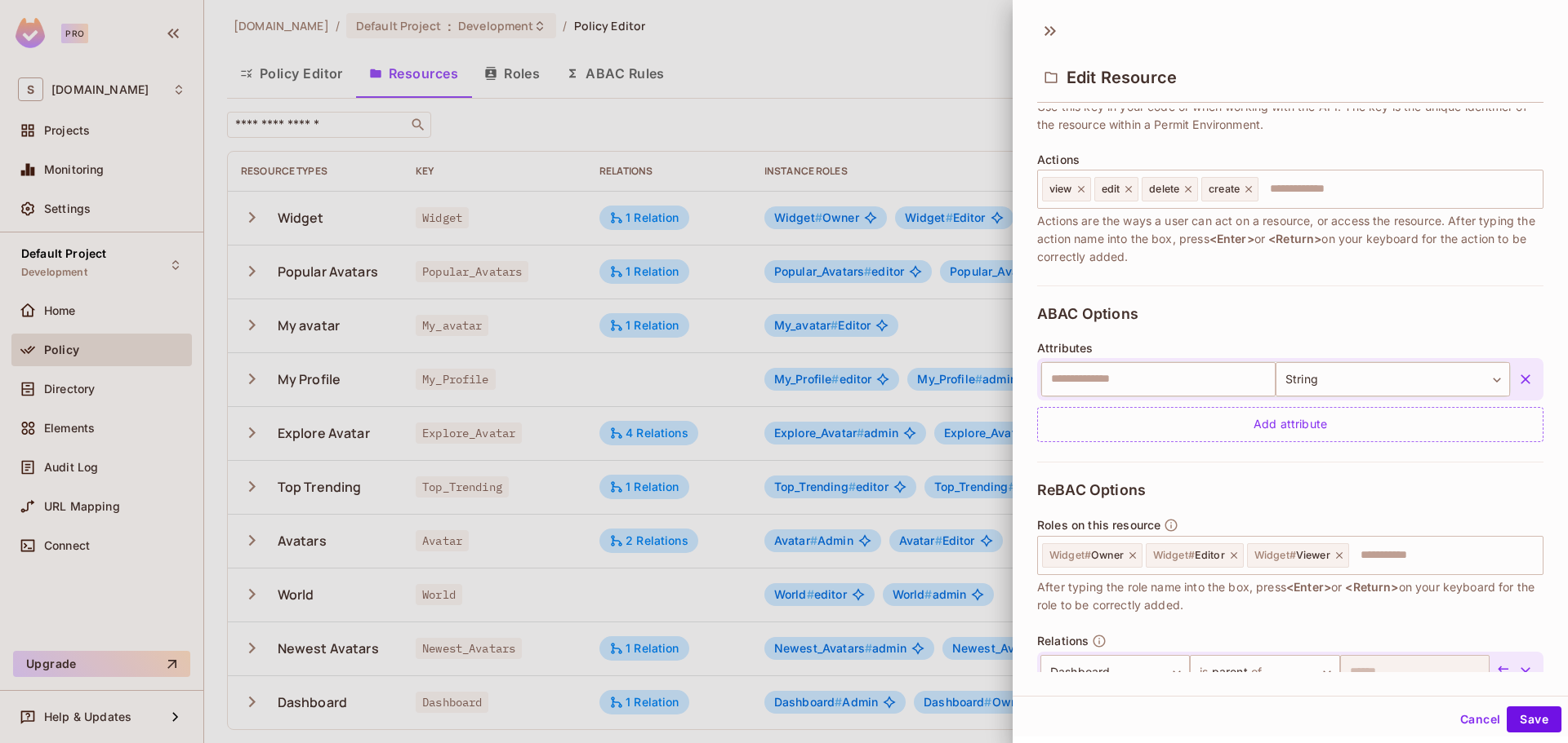
click at [316, 234] on div at bounding box center [784, 372] width 1568 height 743
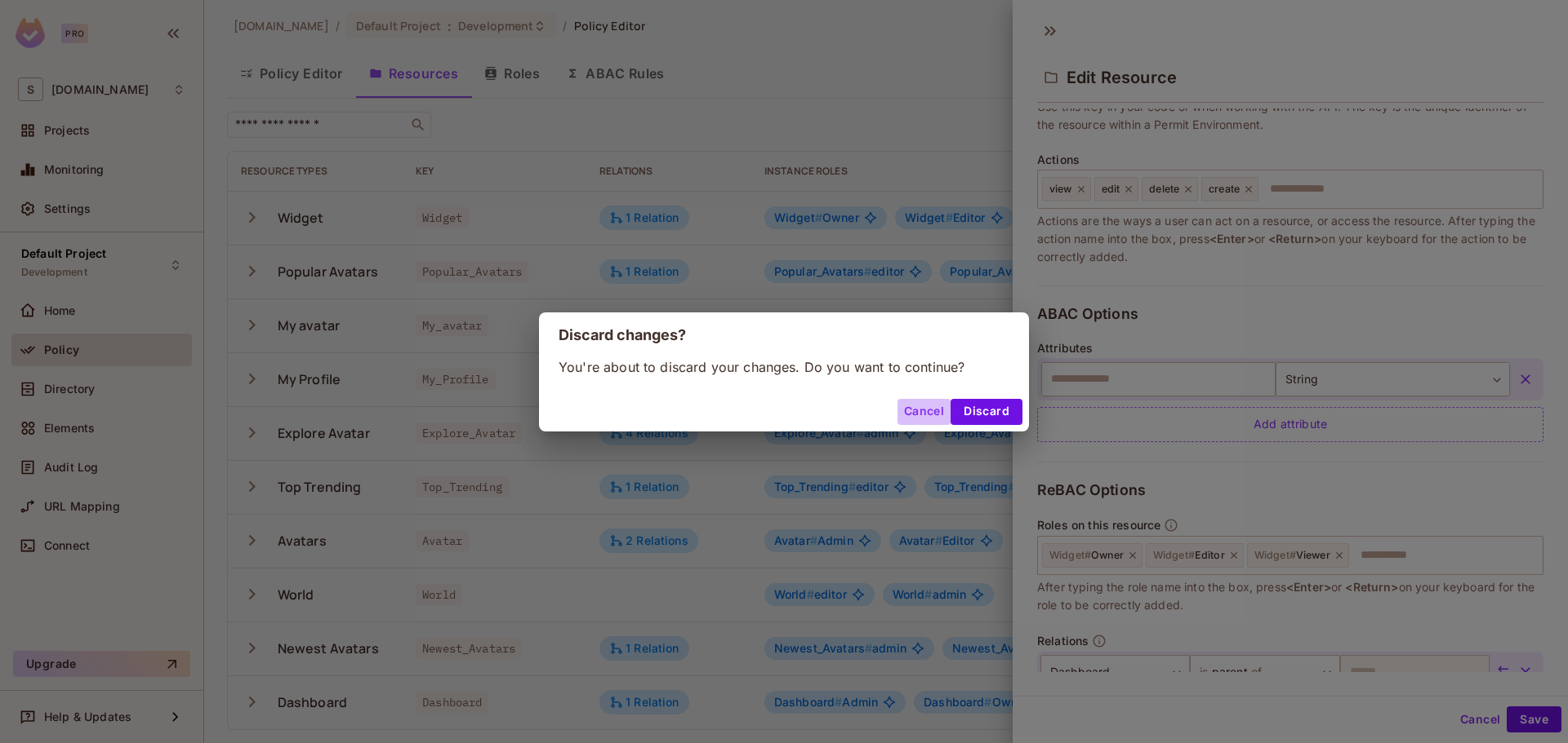
click at [900, 409] on button "Cancel" at bounding box center [924, 412] width 53 height 26
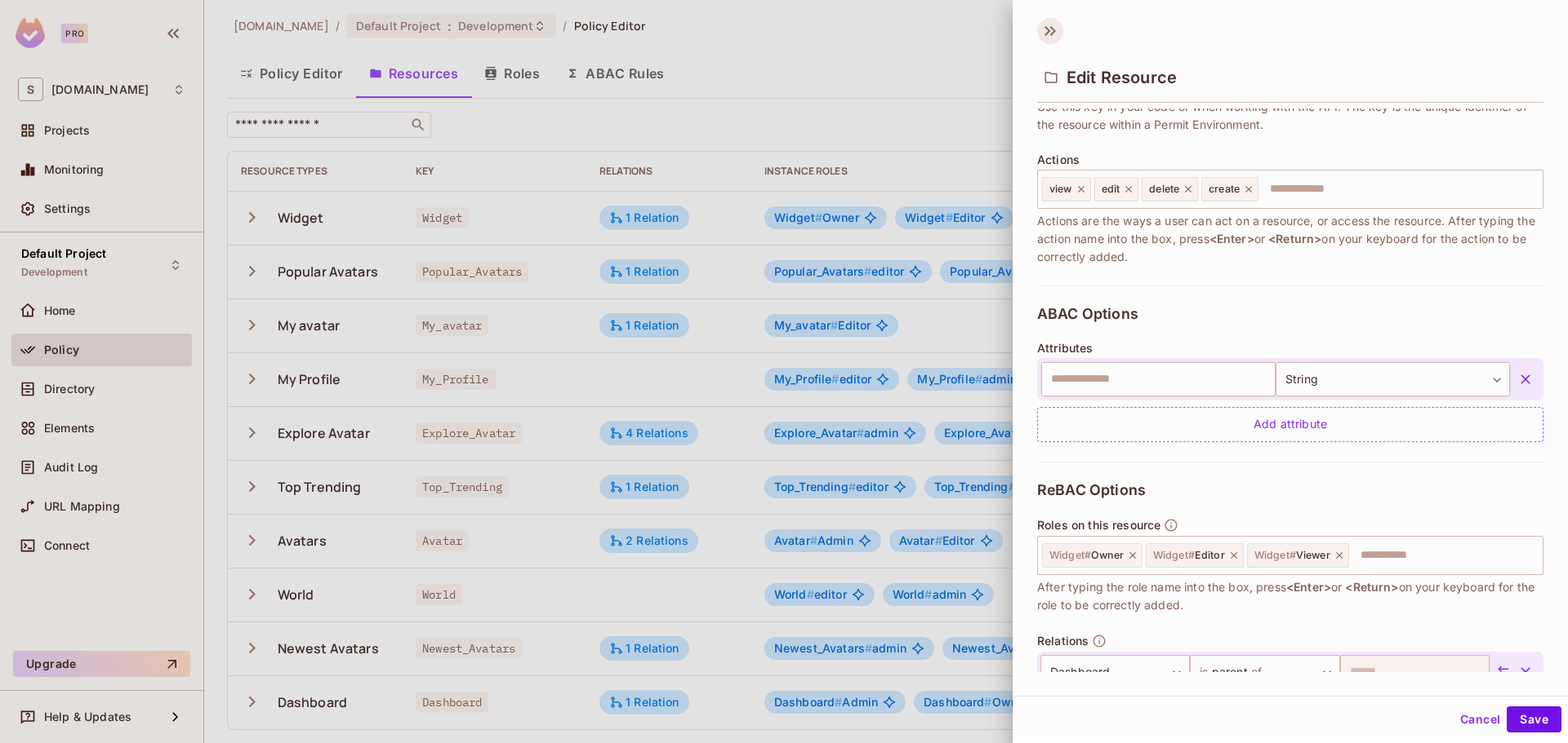
click at [1057, 30] on icon at bounding box center [1050, 31] width 26 height 26
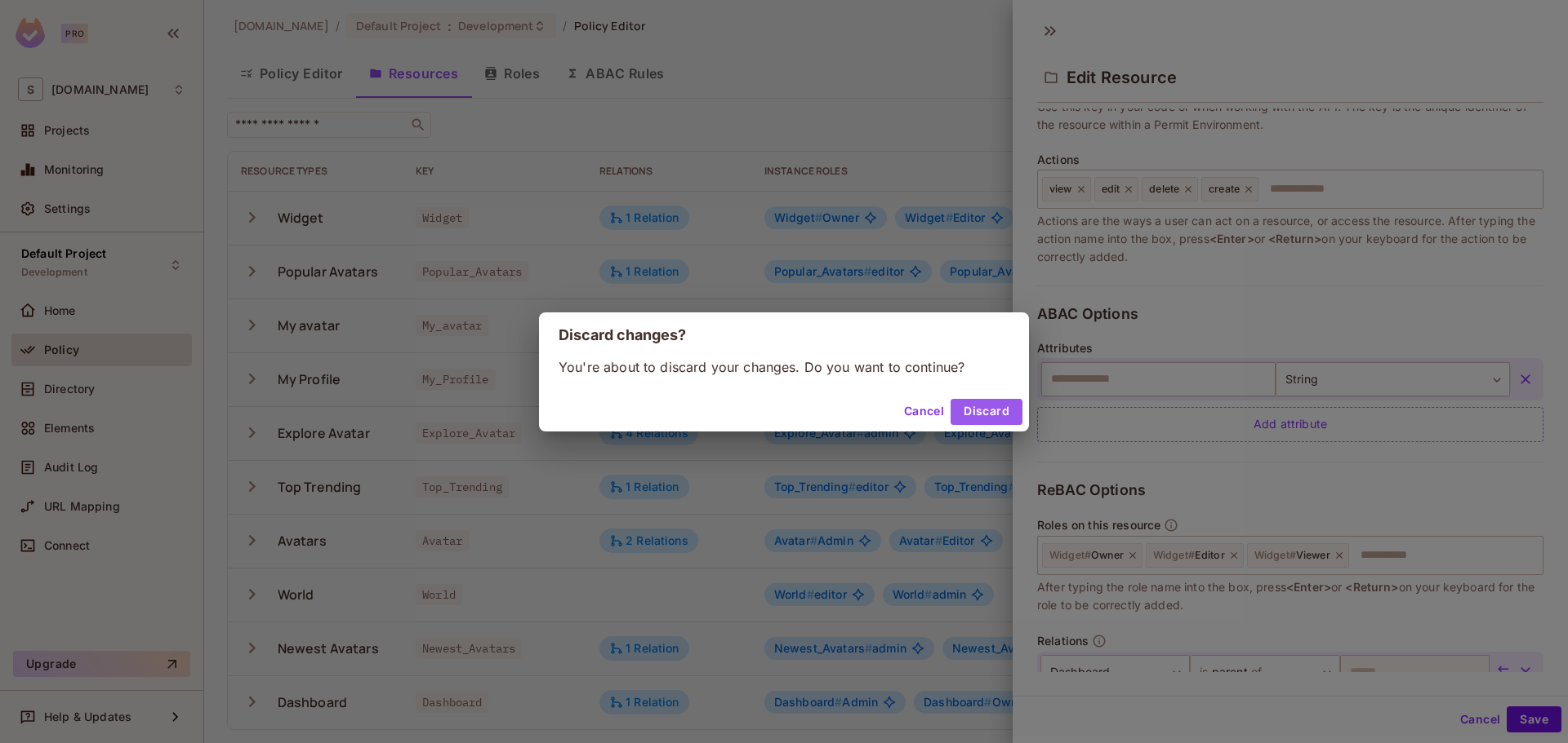
click at [980, 411] on button "Discard" at bounding box center [986, 412] width 72 height 26
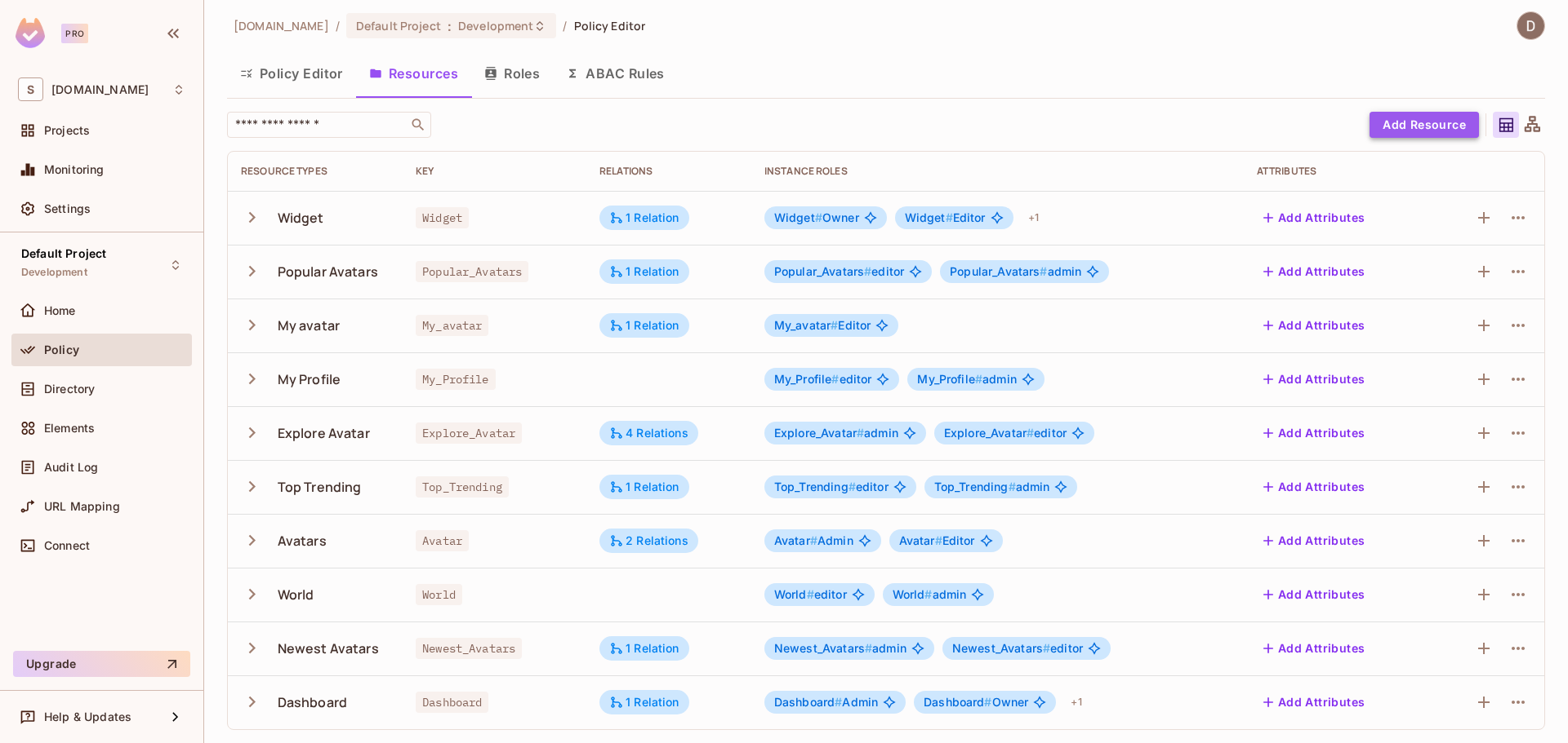
click at [1412, 136] on button "Add Resource" at bounding box center [1424, 124] width 110 height 26
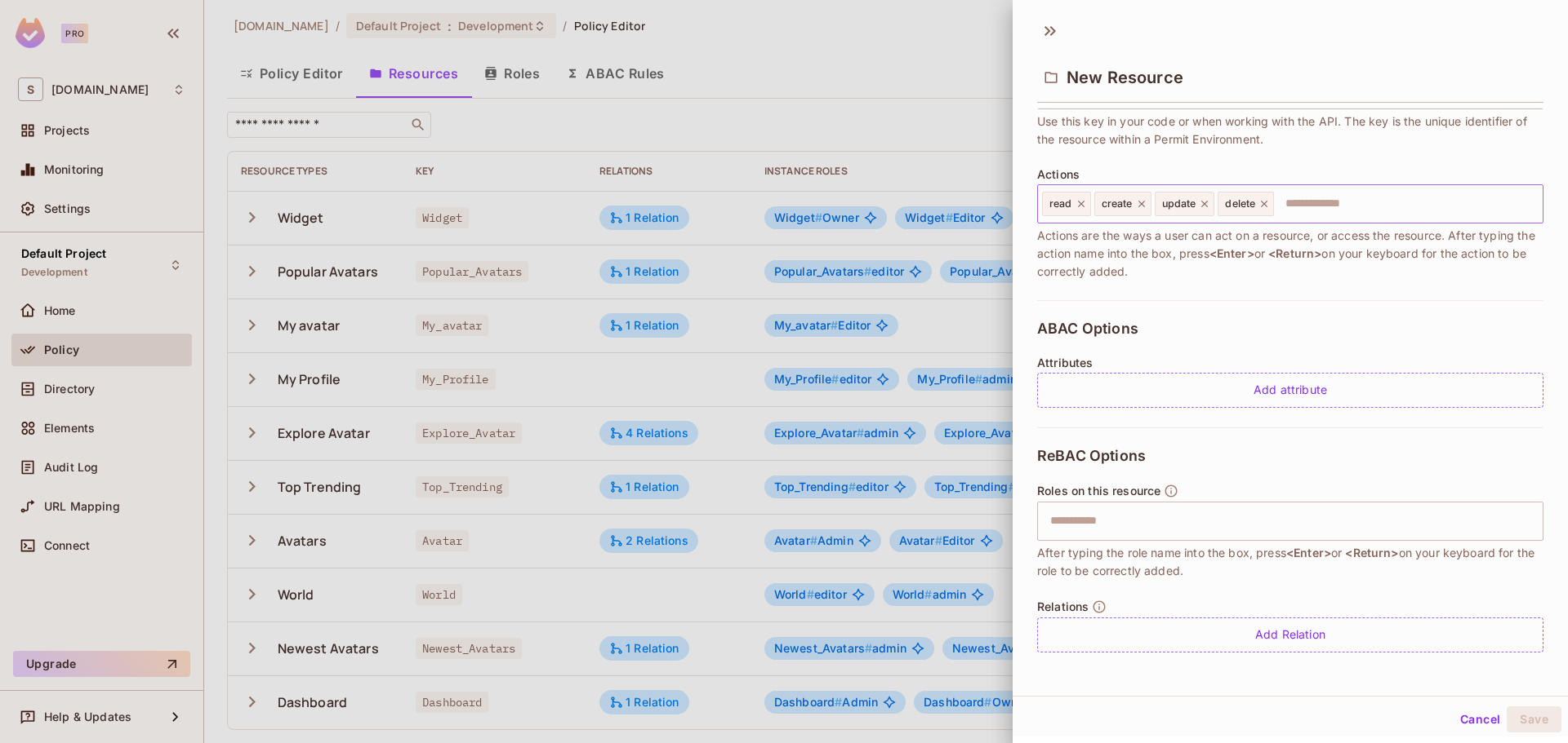
scroll to position [2, 0]
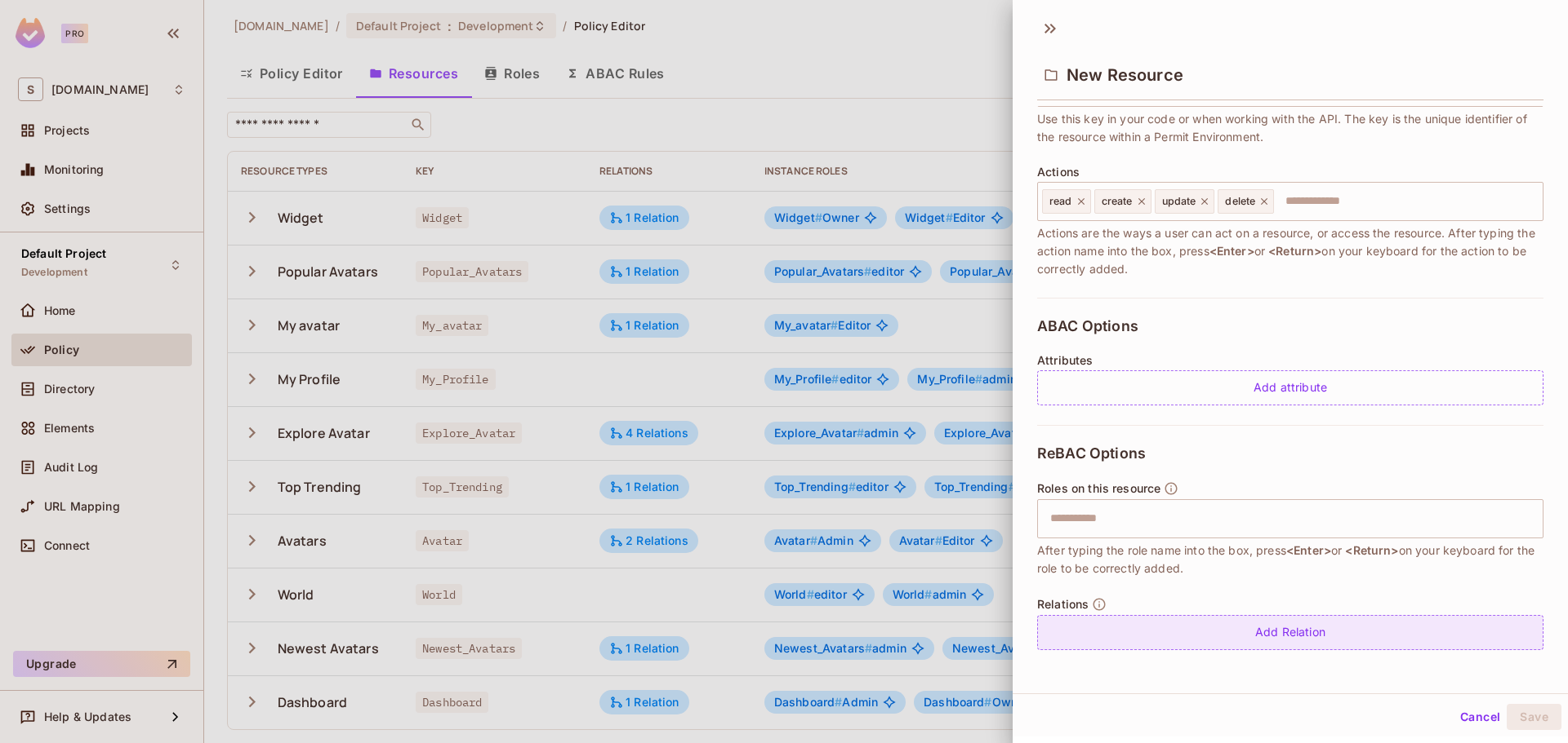
click at [1230, 622] on div "Add Relation" at bounding box center [1290, 633] width 506 height 36
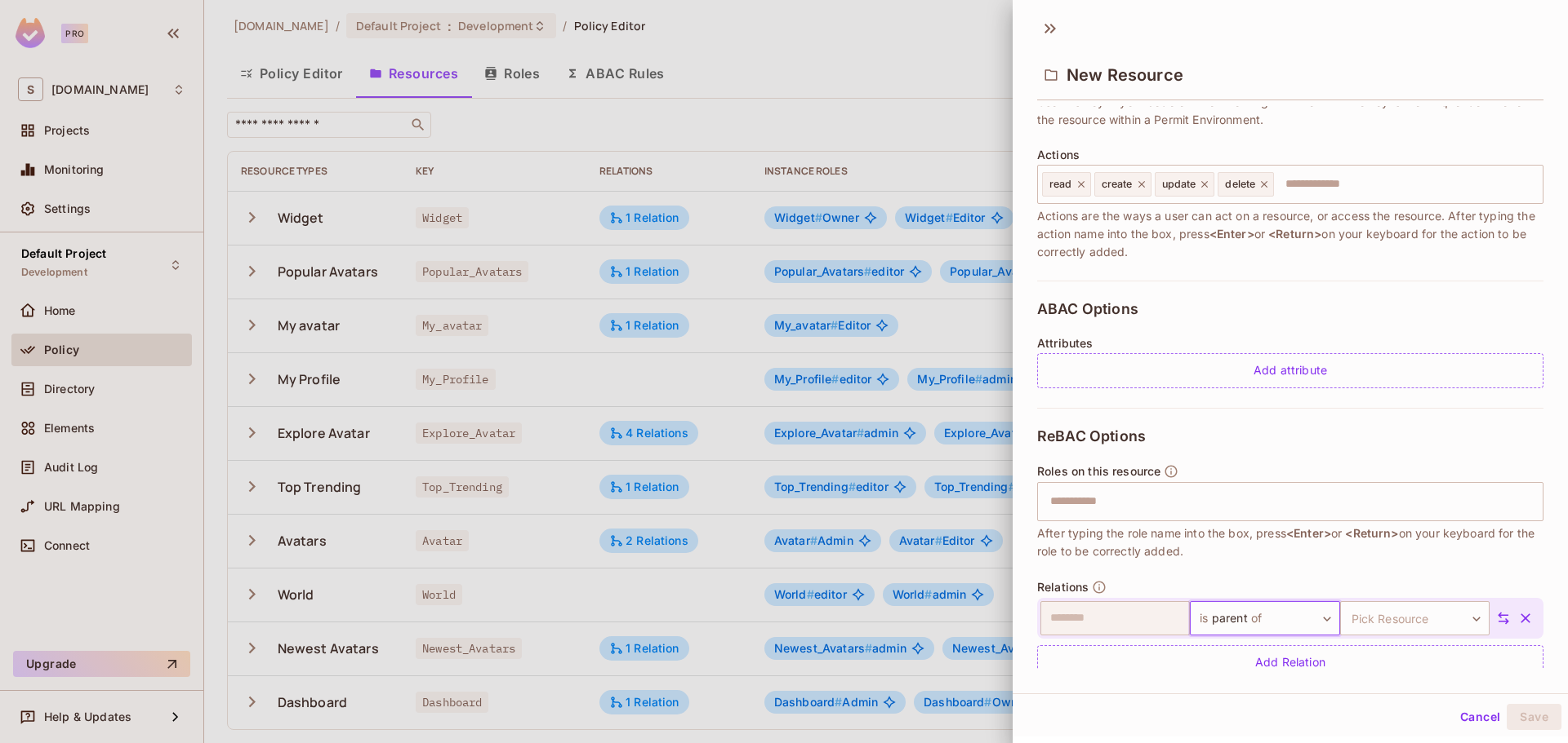
scroll to position [202, 0]
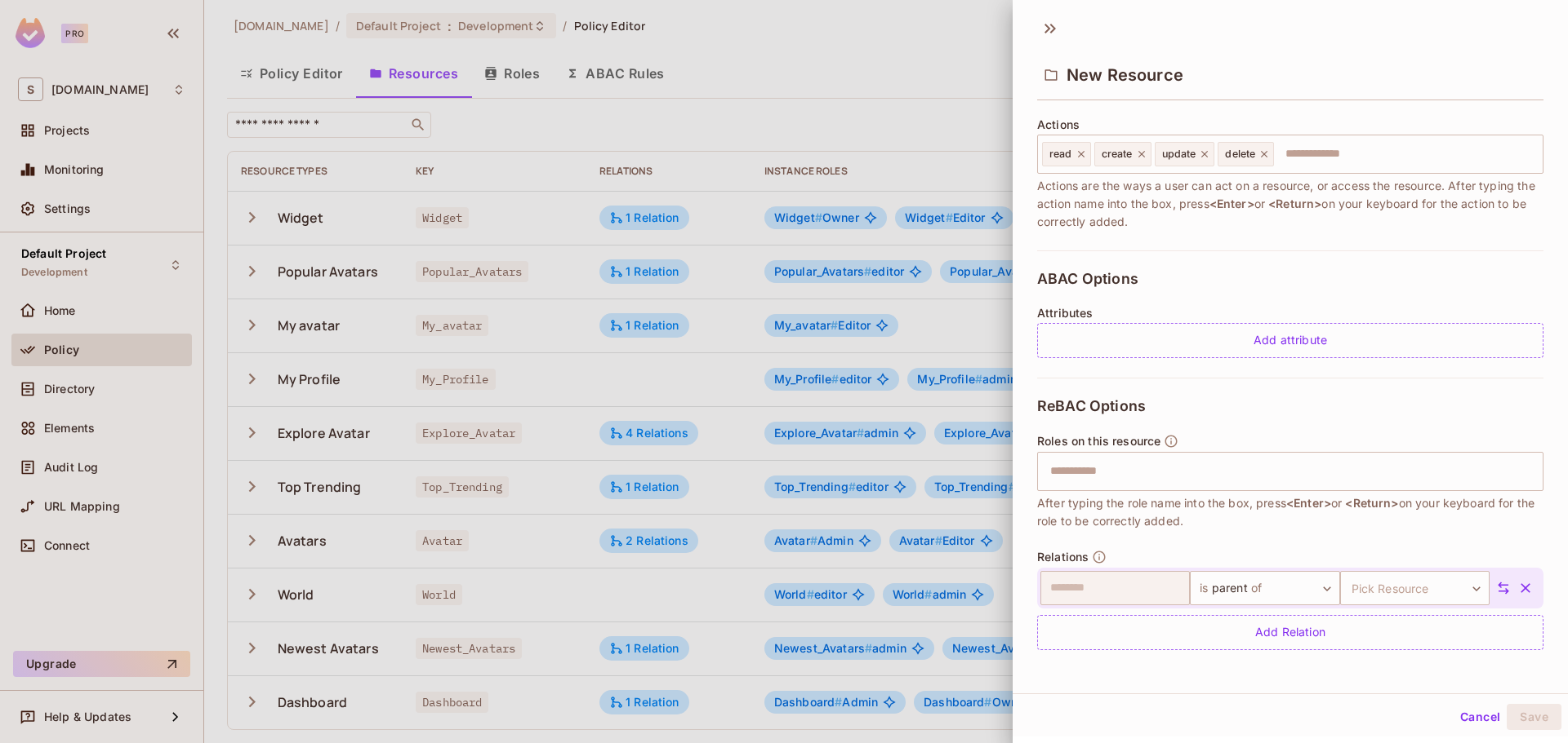
click at [1521, 593] on icon "button" at bounding box center [1525, 588] width 10 height 10
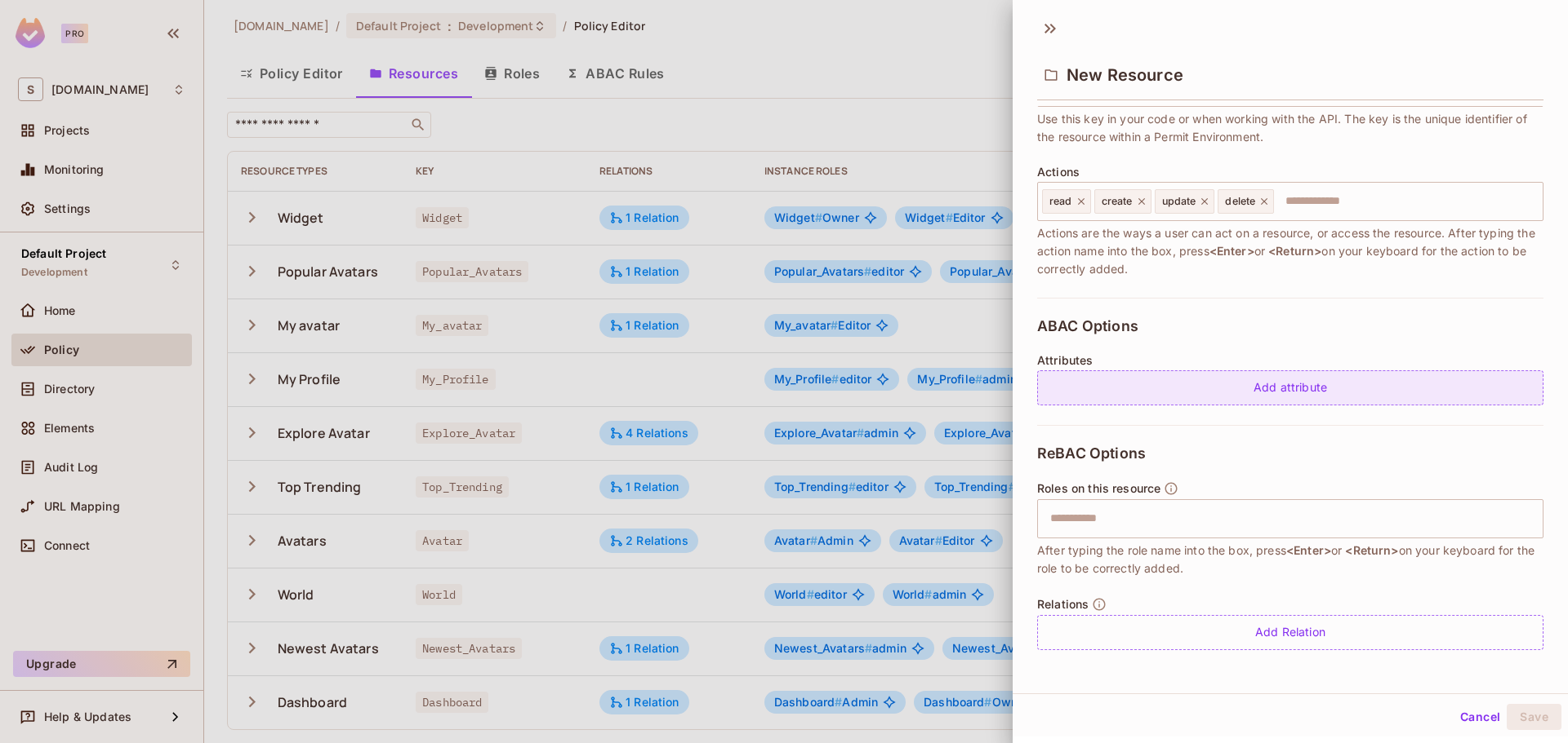
click at [1220, 395] on div "Add attribute" at bounding box center [1290, 388] width 506 height 36
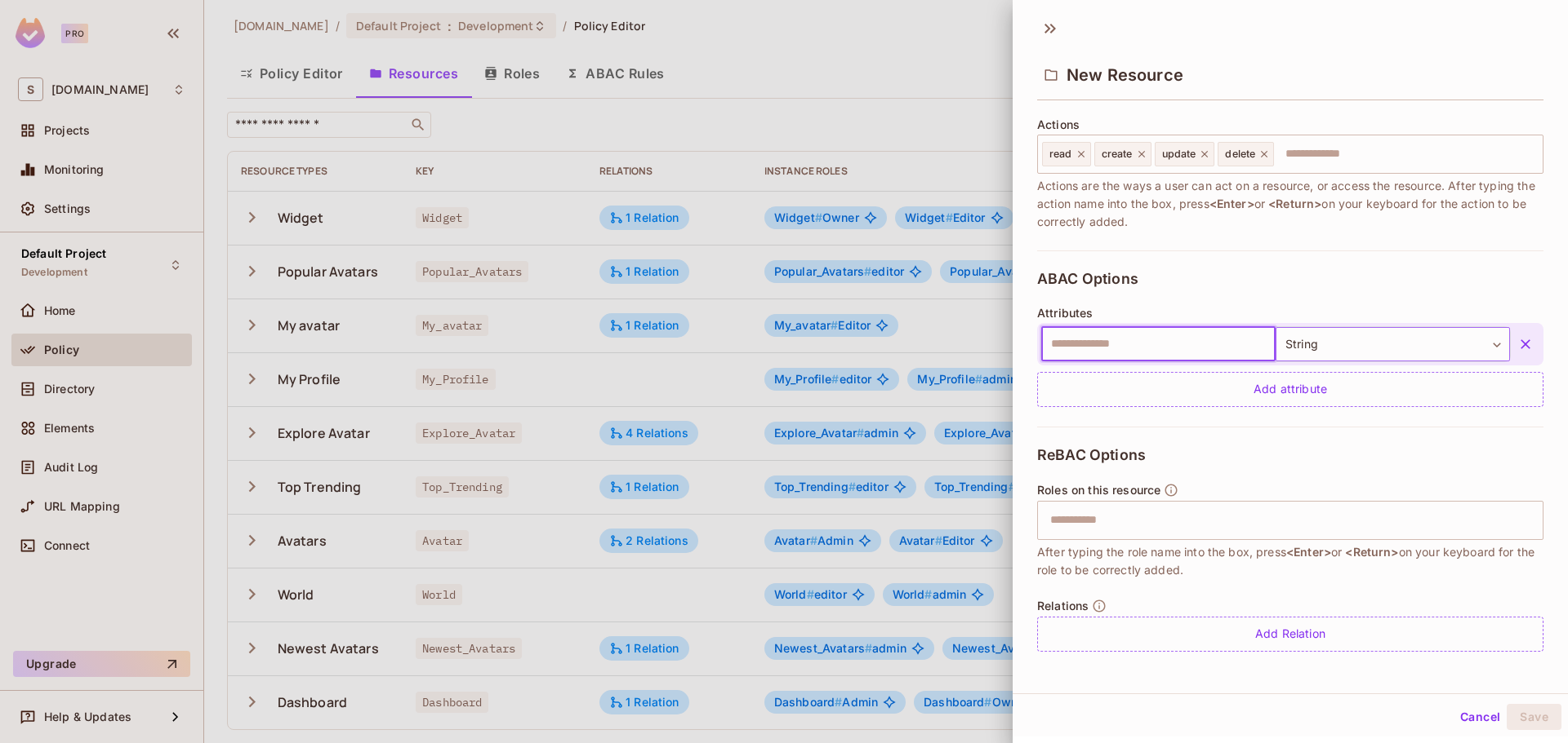
click at [1363, 340] on body "Pro S savameta.com Projects Monitoring Settings Default Project Development Hom…" at bounding box center [784, 372] width 1568 height 743
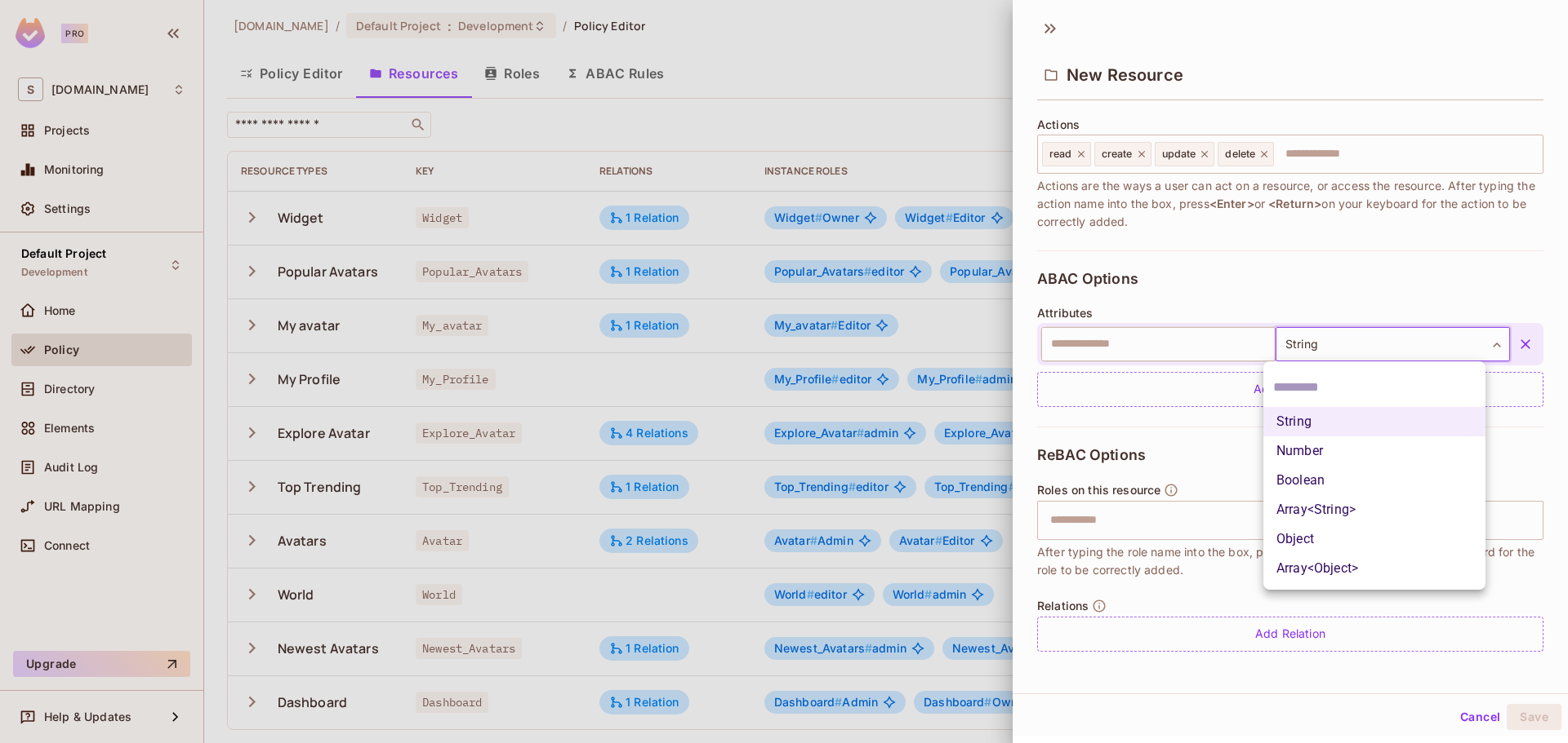
click at [1361, 342] on div at bounding box center [784, 372] width 1568 height 743
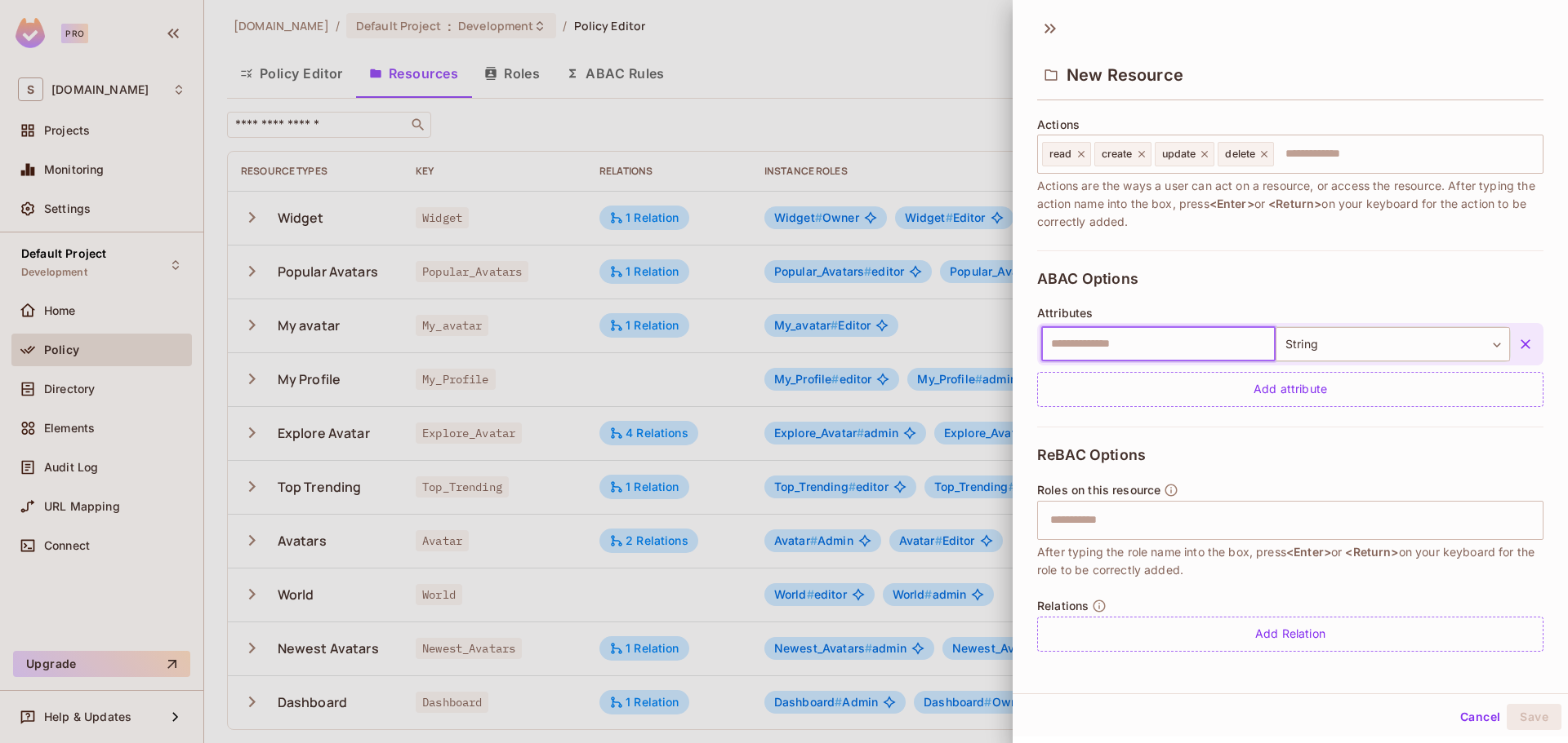
click at [1182, 349] on input "text" at bounding box center [1158, 344] width 234 height 35
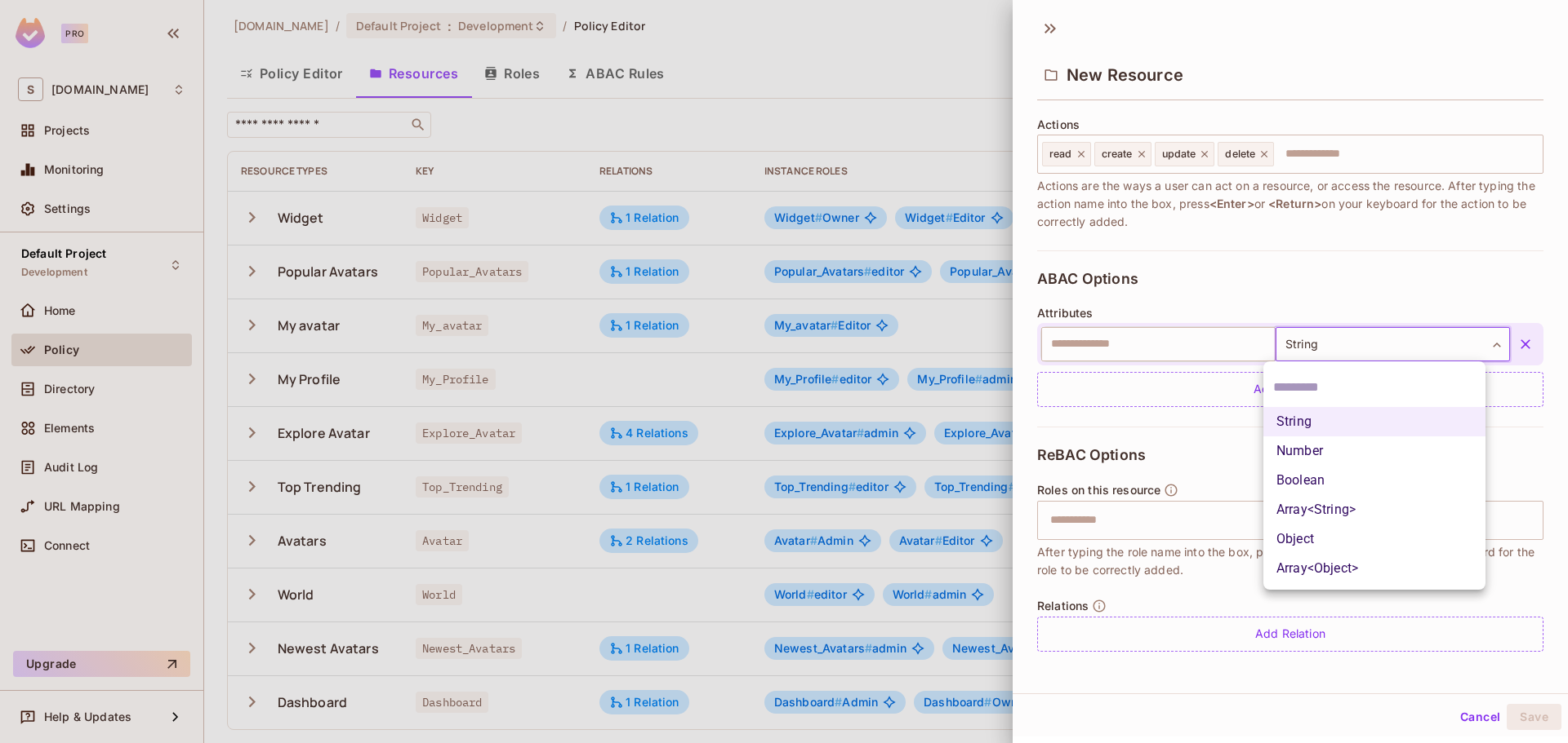
click at [1343, 343] on body "Pro S savameta.com Projects Monitoring Settings Default Project Development Hom…" at bounding box center [784, 372] width 1568 height 743
click at [1332, 474] on li "Boolean" at bounding box center [1374, 481] width 222 height 30
click at [1354, 352] on body "Pro S savameta.com Projects Monitoring Settings Default Project Development Hom…" at bounding box center [784, 372] width 1568 height 743
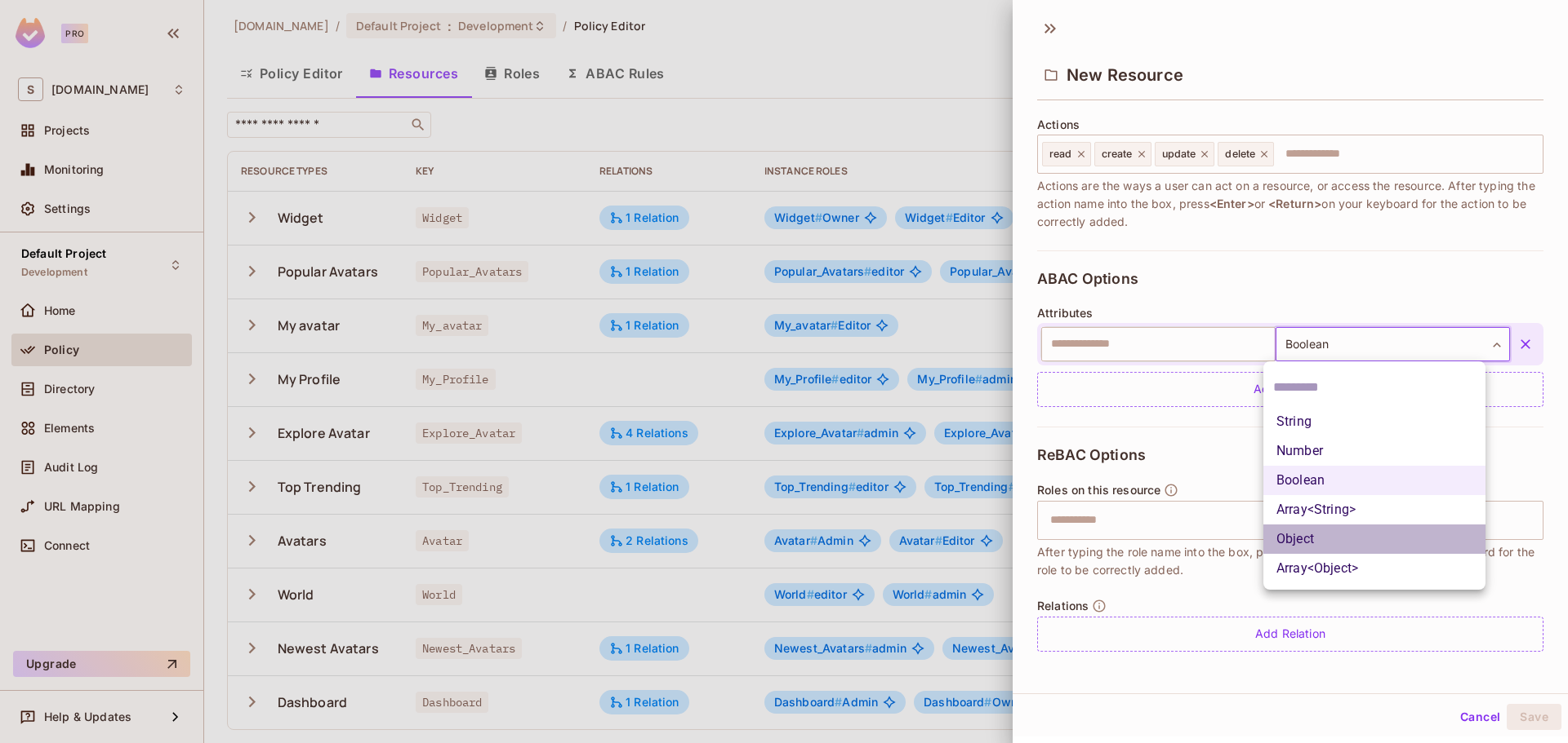
click at [1346, 526] on li "Object" at bounding box center [1374, 539] width 222 height 30
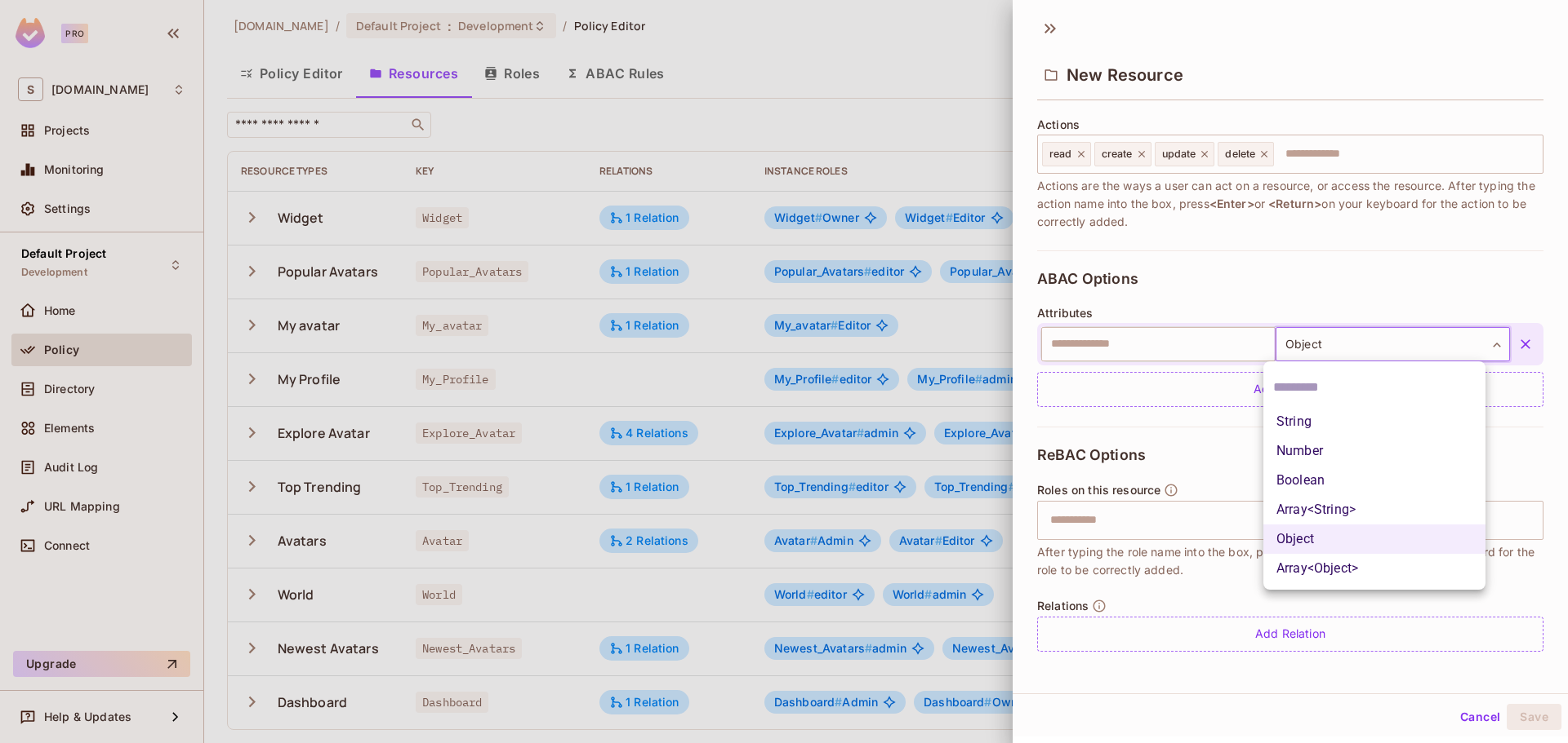
click at [1346, 334] on body "Pro S savameta.com Projects Monitoring Settings Default Project Development Hom…" at bounding box center [784, 372] width 1568 height 743
click at [1322, 407] on li "String" at bounding box center [1374, 422] width 222 height 30
click at [1341, 342] on body "Pro S savameta.com Projects Monitoring Settings Default Project Development Hom…" at bounding box center [784, 372] width 1568 height 743
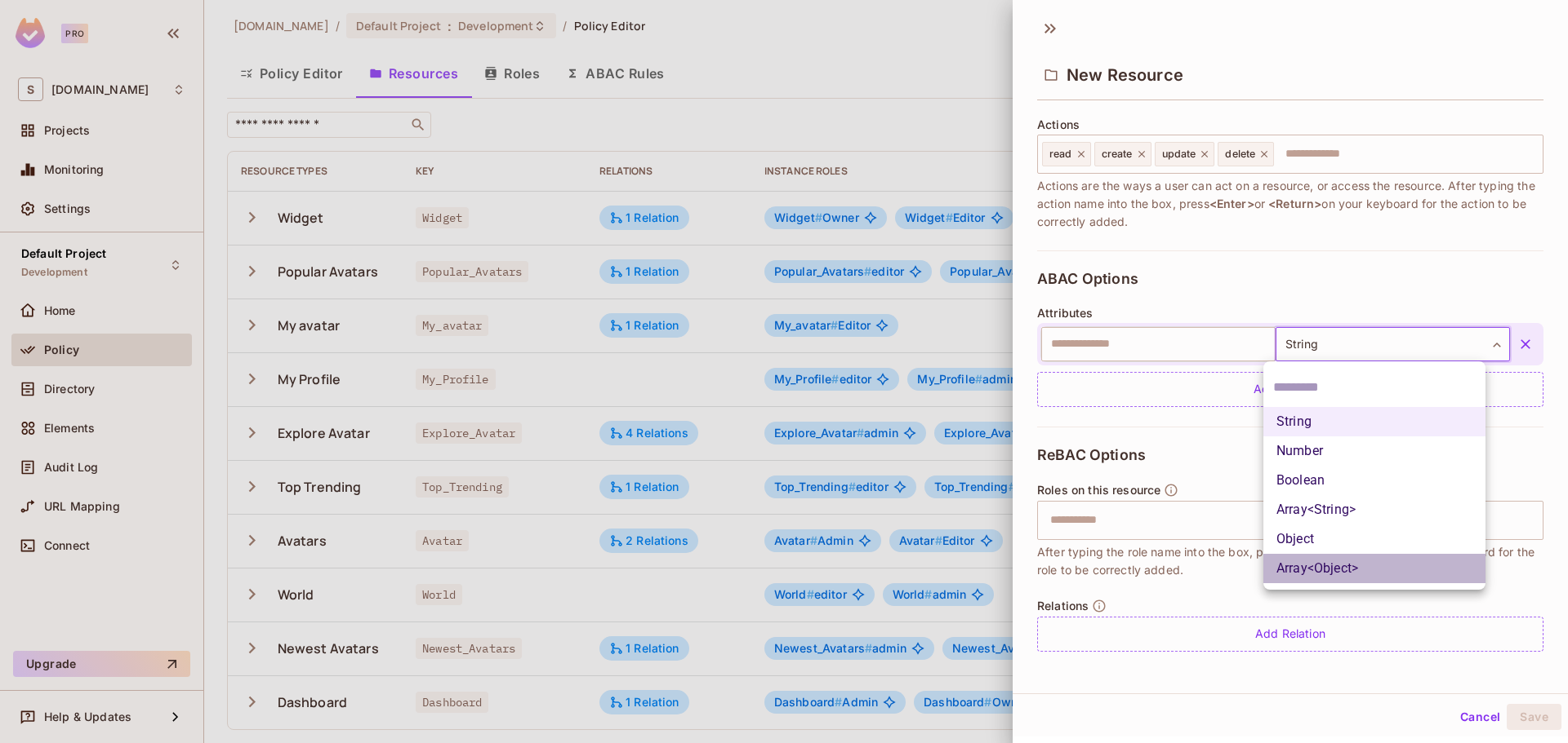
click at [1285, 557] on li "Array<Object>" at bounding box center [1374, 569] width 222 height 30
type input "**********"
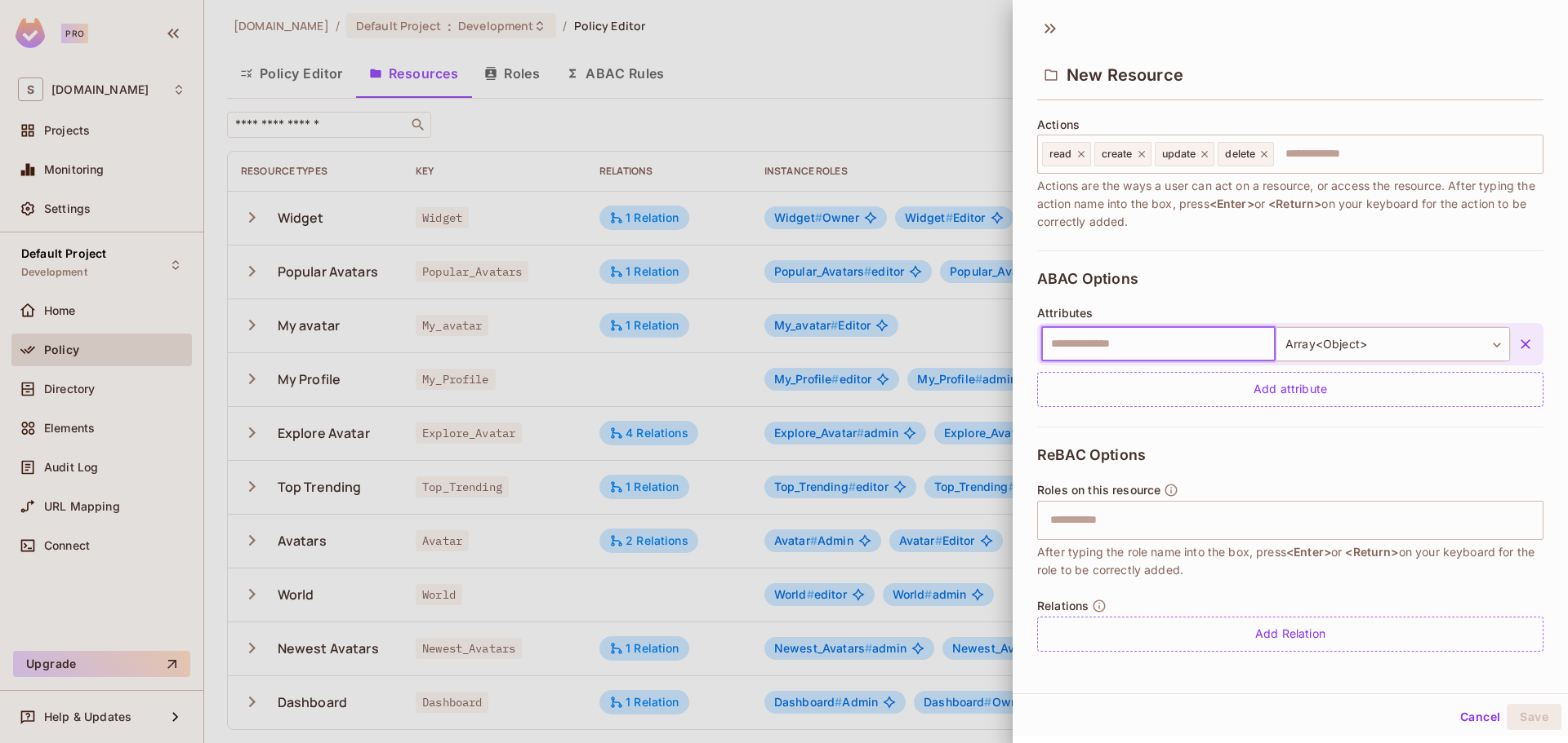
click at [1190, 340] on input "text" at bounding box center [1158, 344] width 234 height 35
click at [1043, 33] on icon at bounding box center [1050, 29] width 26 height 26
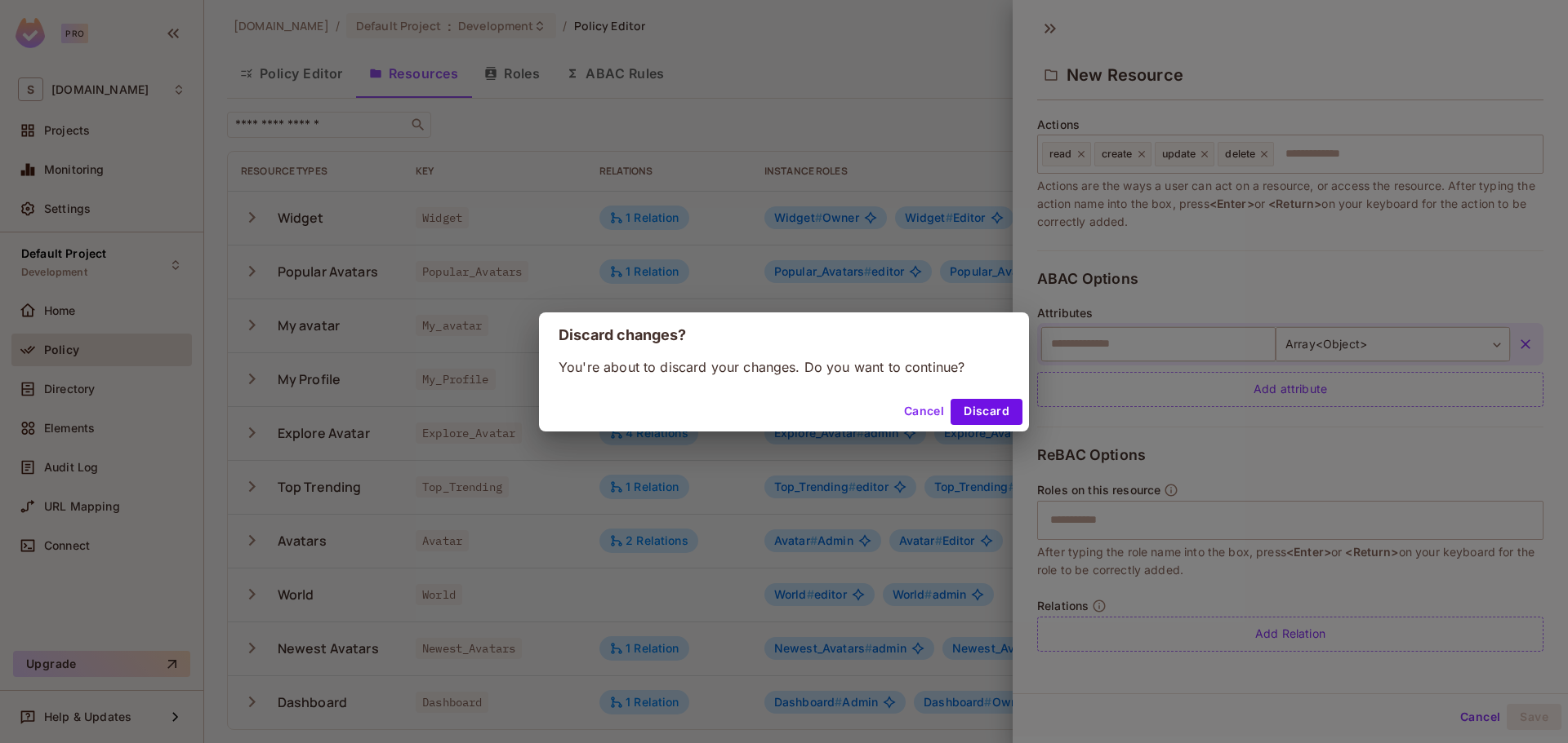
click at [978, 412] on button "Discard" at bounding box center [986, 412] width 72 height 26
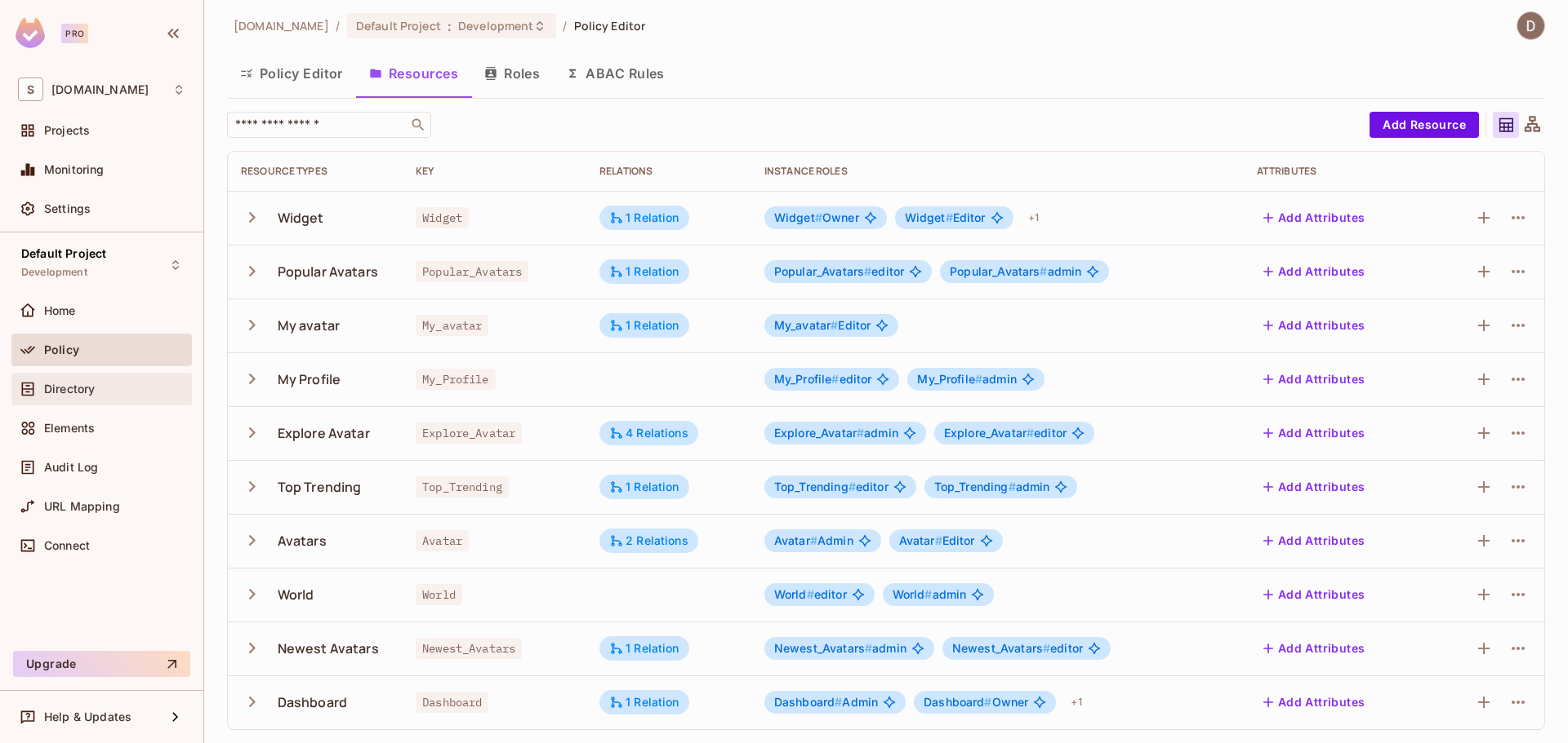
click at [138, 394] on div "Directory" at bounding box center [115, 388] width 141 height 13
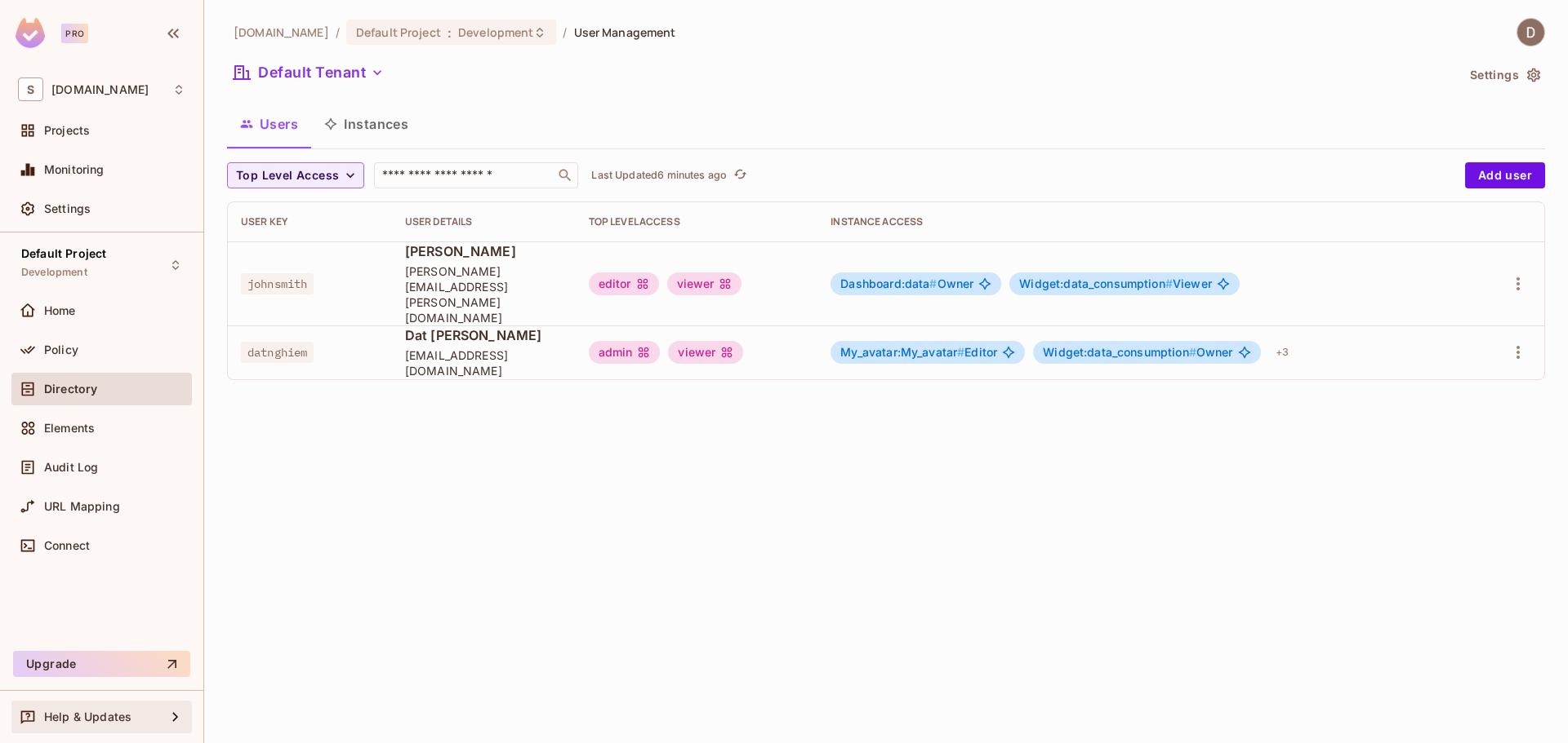
click at [138, 714] on div "Help & Updates" at bounding box center [105, 716] width 122 height 13
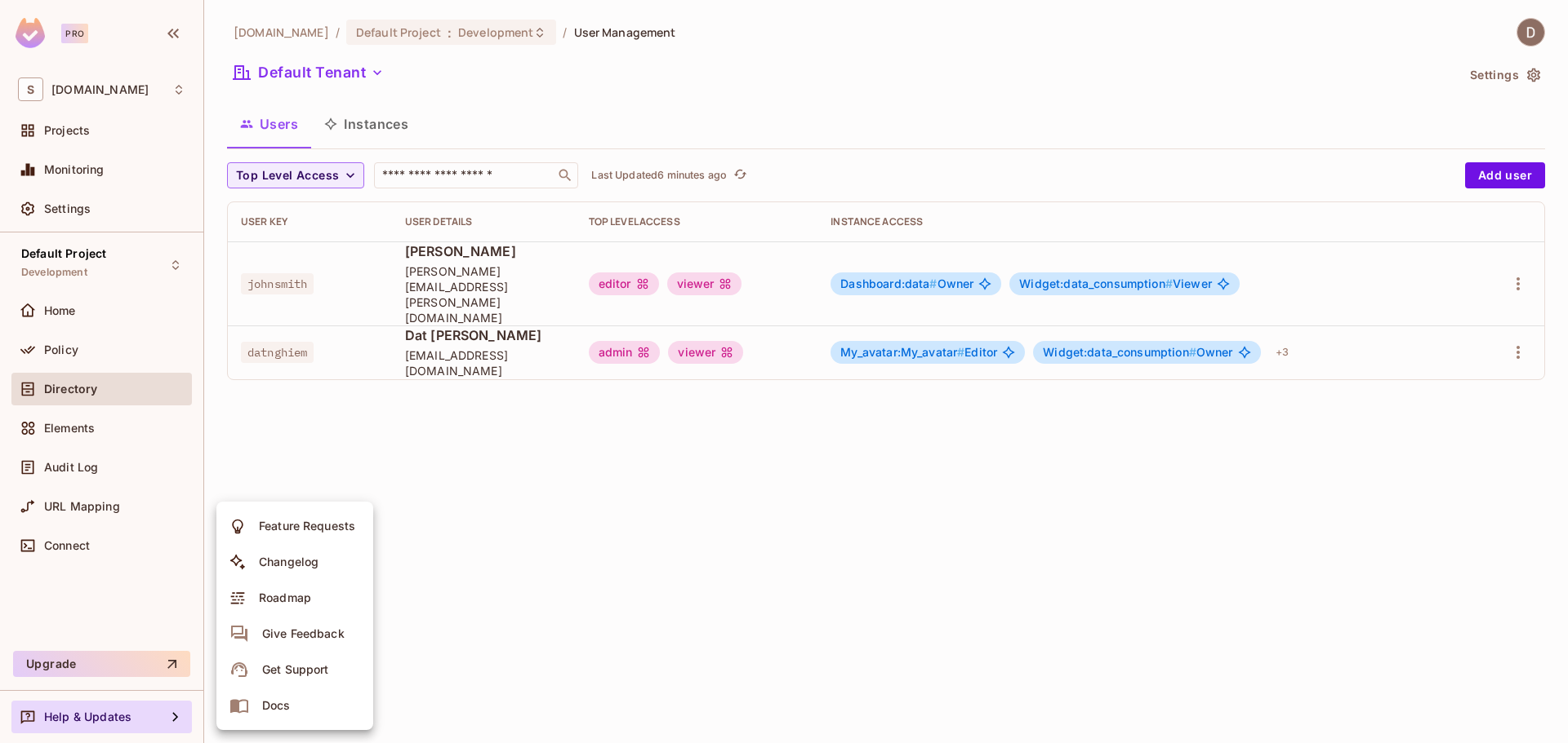
click at [635, 579] on div at bounding box center [784, 372] width 1568 height 743
